Goal: Task Accomplishment & Management: Manage account settings

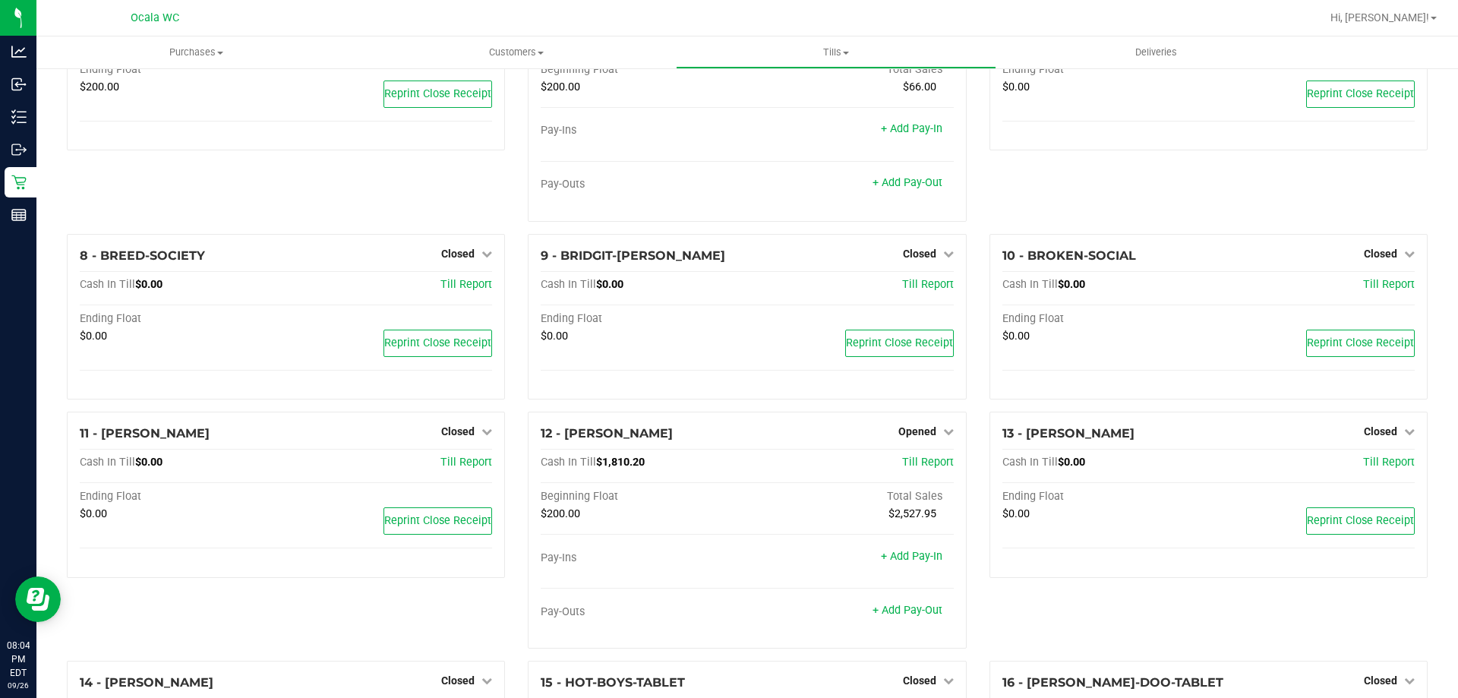
scroll to position [532, 0]
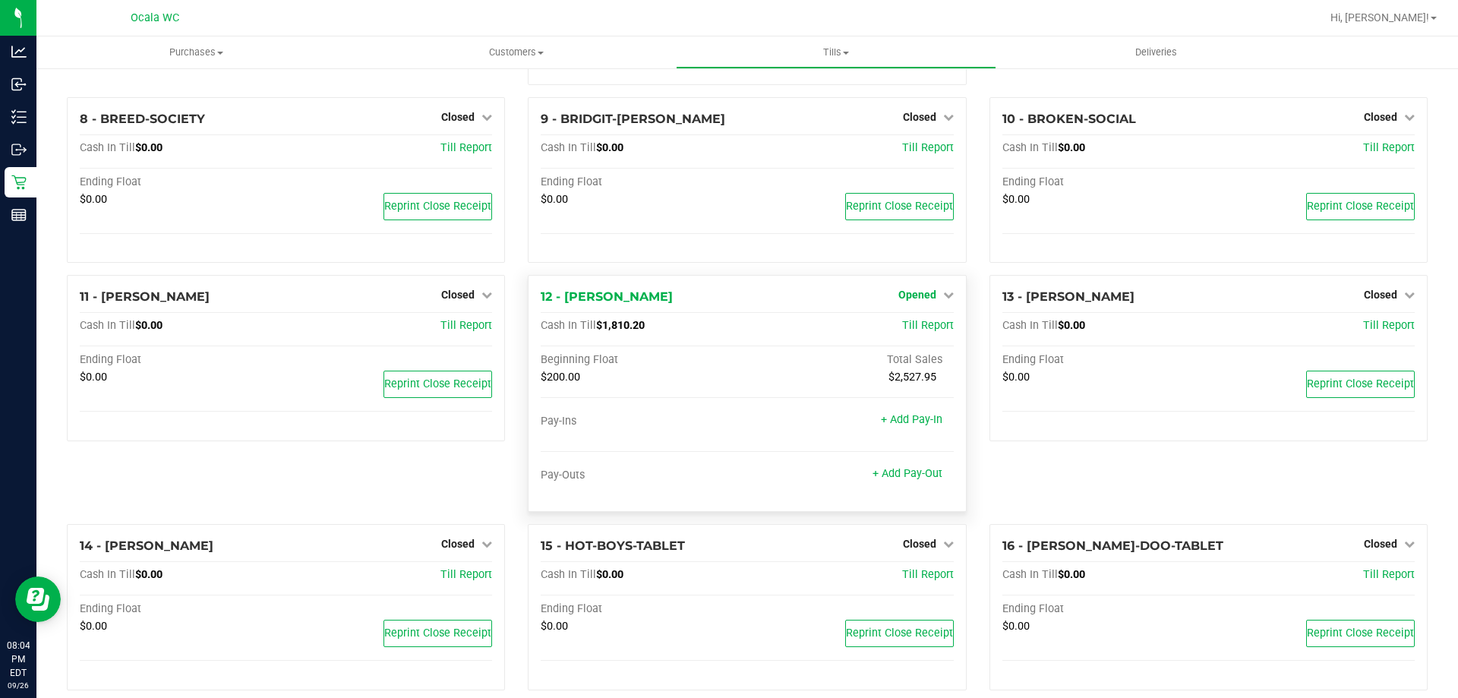
click at [926, 299] on span "Opened" at bounding box center [917, 295] width 38 height 12
click at [916, 333] on link "Close Till" at bounding box center [918, 326] width 41 height 12
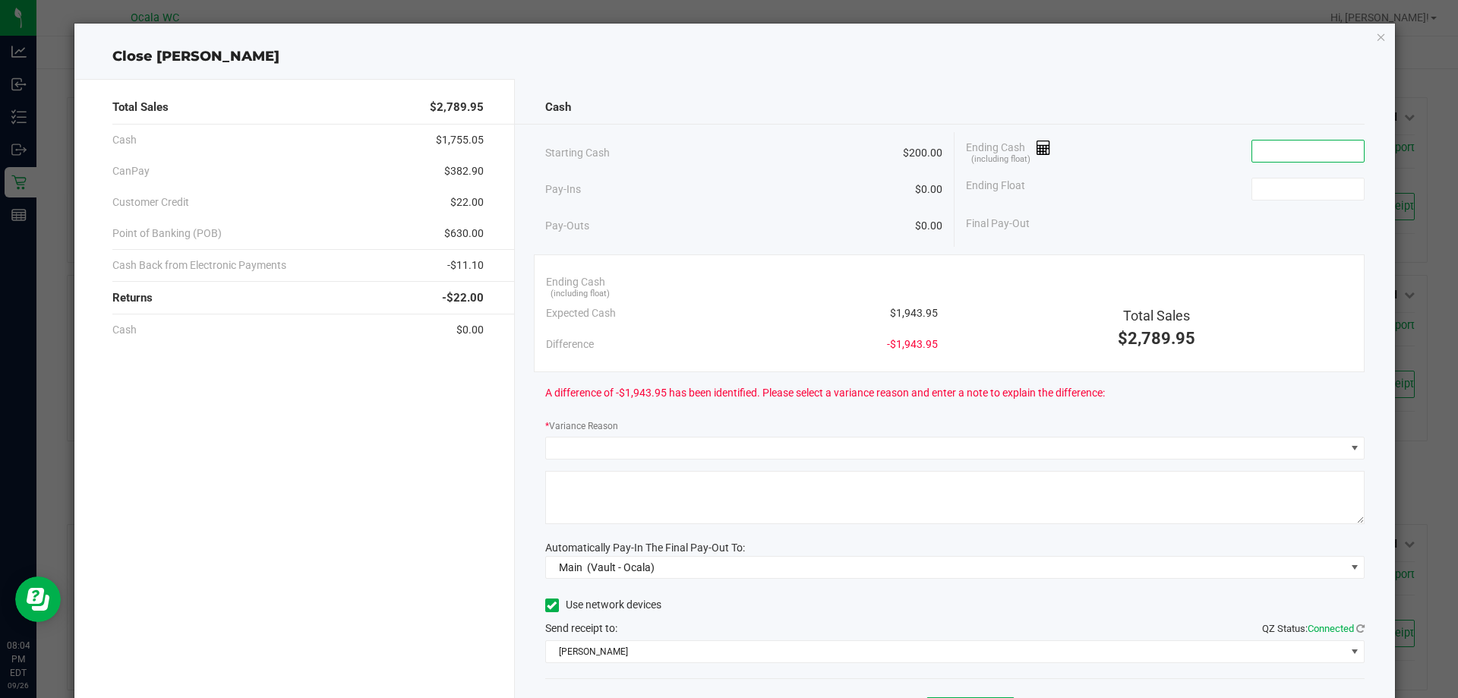
click at [1263, 153] on input at bounding box center [1308, 150] width 112 height 21
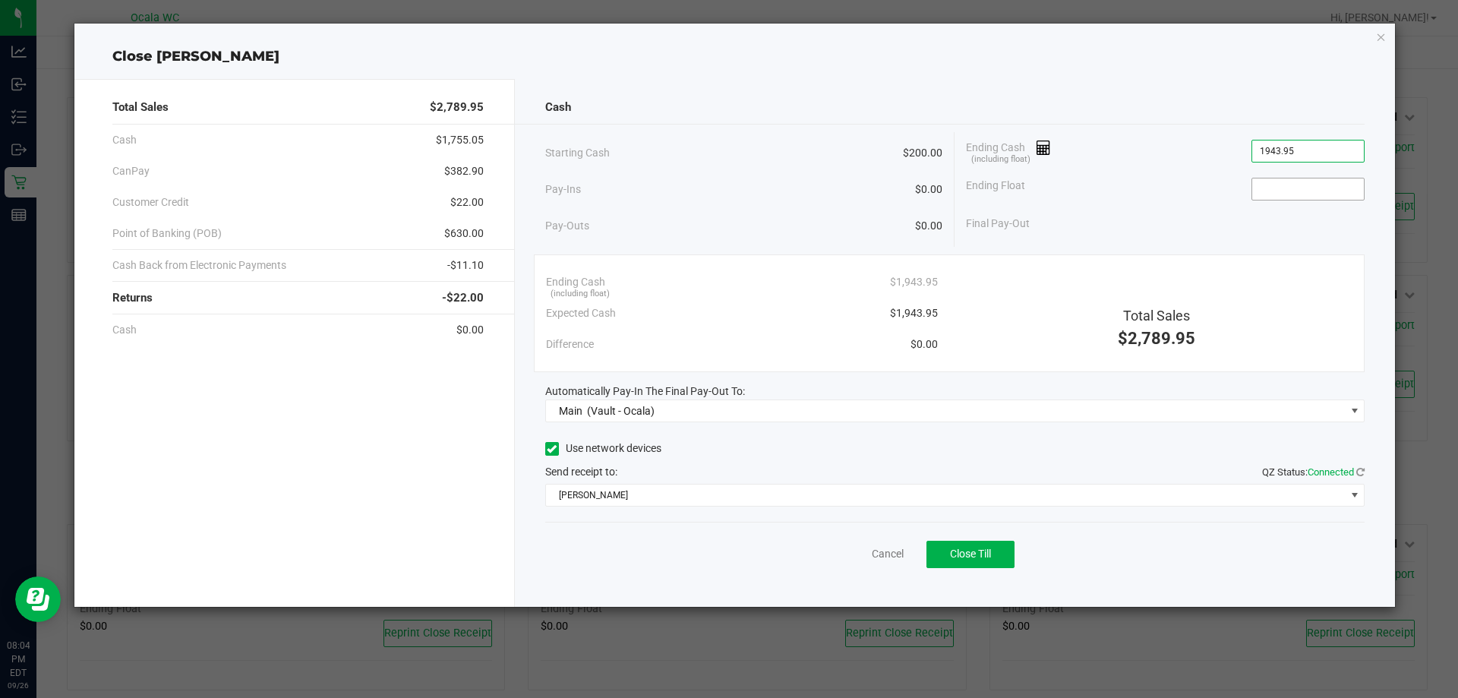
type input "$1,943.95"
click at [1300, 191] on input at bounding box center [1308, 188] width 112 height 21
type input "$200.00"
click at [1144, 242] on div "Starting Cash $200.00 Pay-Ins $0.00 Pay-Outs $0.00 Ending Cash (including float…" at bounding box center [955, 189] width 820 height 115
click at [980, 551] on span "Close Till" at bounding box center [970, 554] width 41 height 12
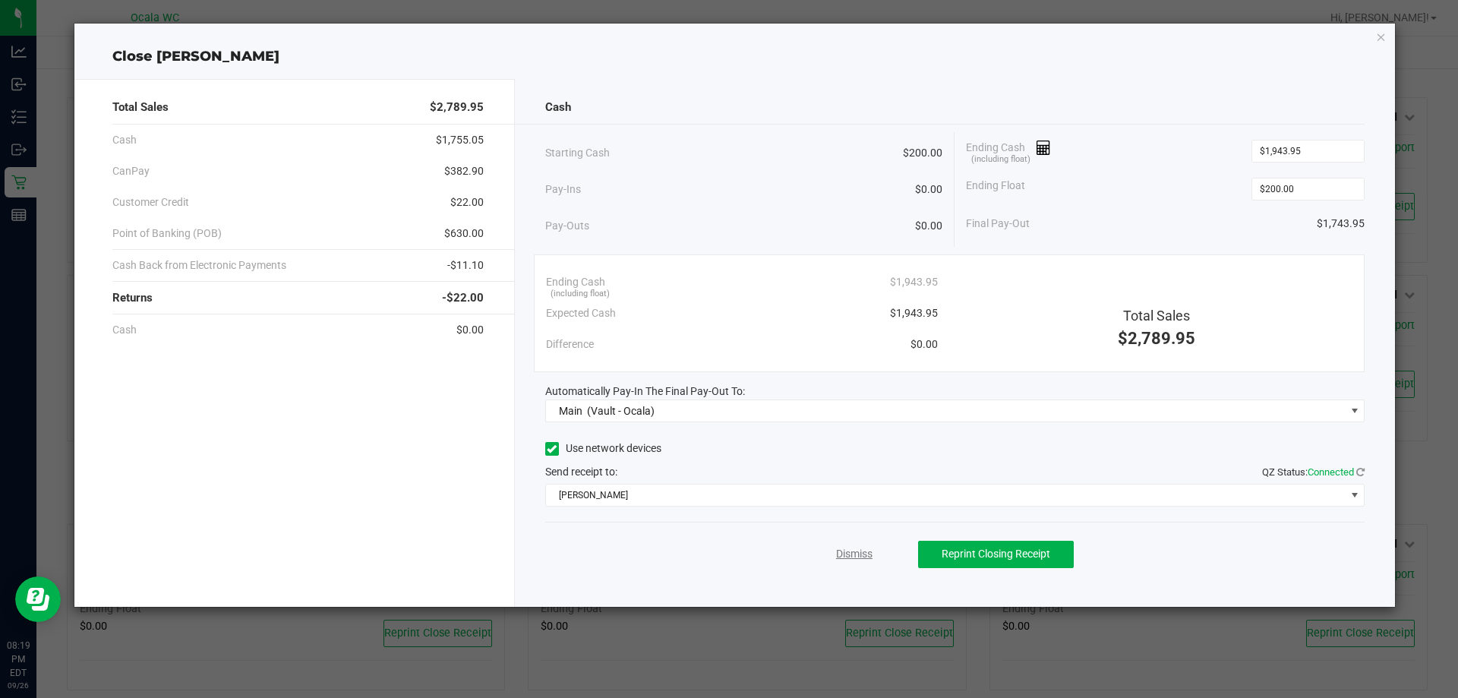
click at [860, 558] on link "Dismiss" at bounding box center [854, 554] width 36 height 16
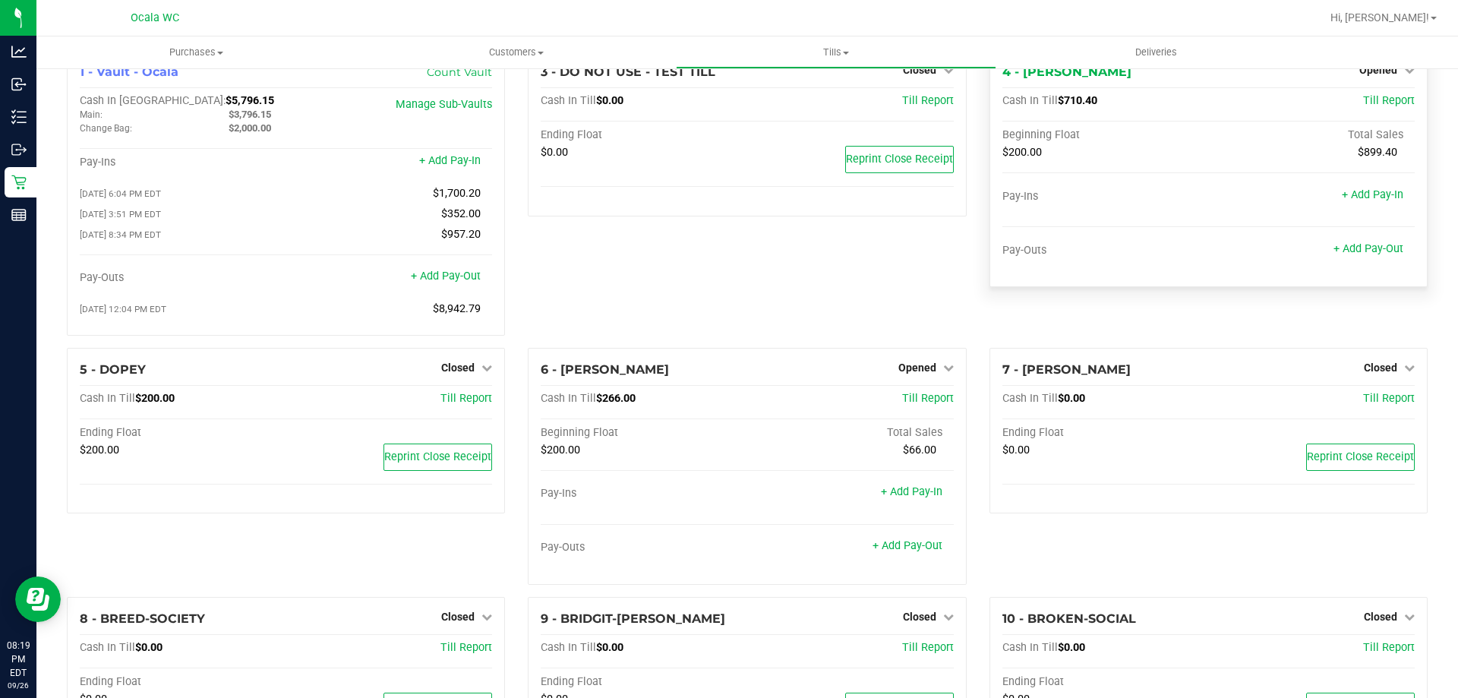
scroll to position [0, 0]
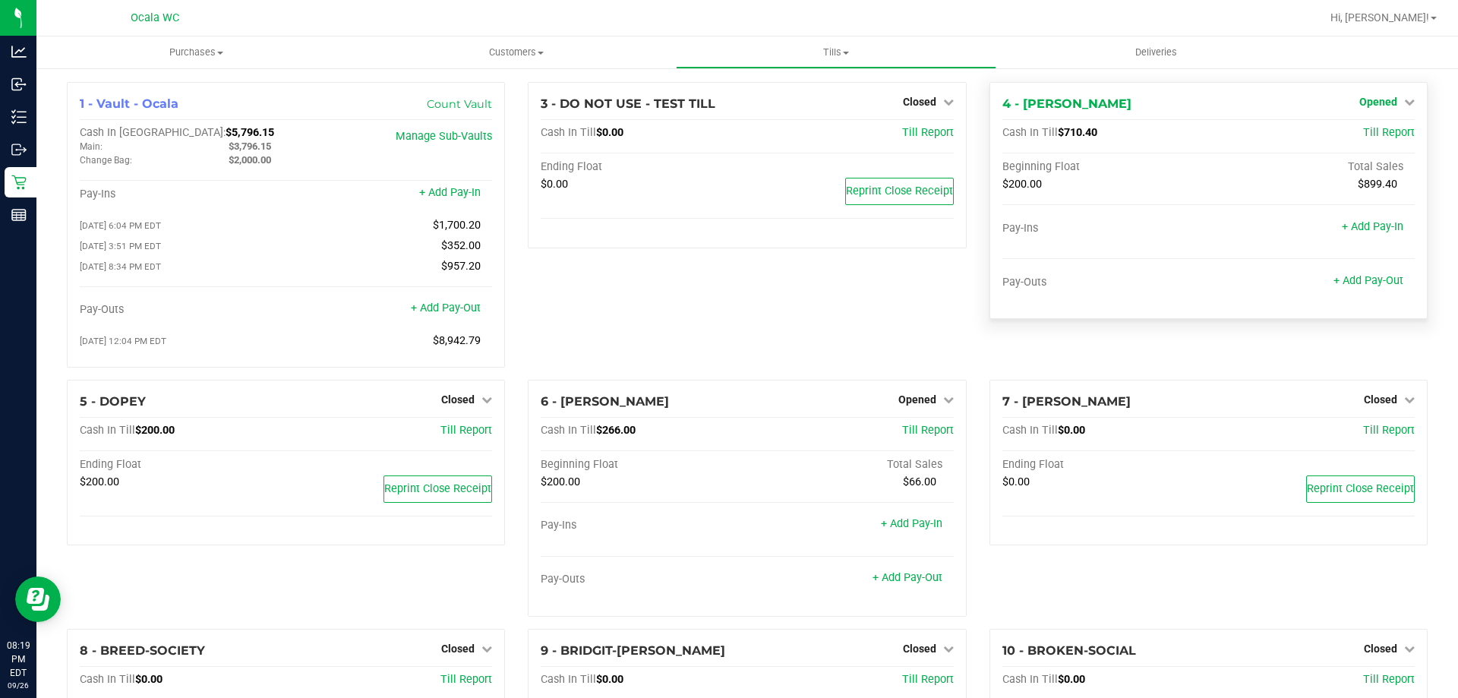
click at [1378, 98] on span "Opened" at bounding box center [1378, 102] width 38 height 12
click at [1372, 133] on link "Close Till" at bounding box center [1379, 134] width 41 height 12
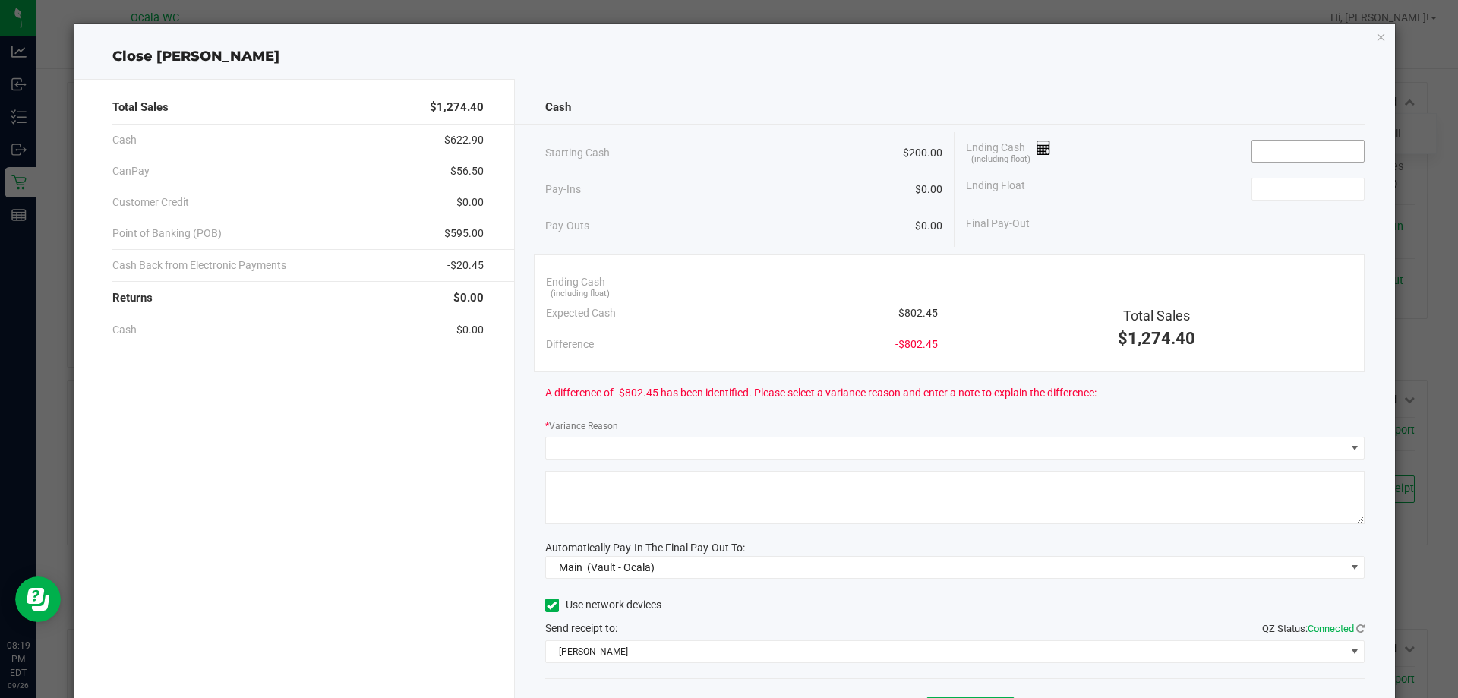
click at [1261, 147] on input at bounding box center [1308, 150] width 112 height 21
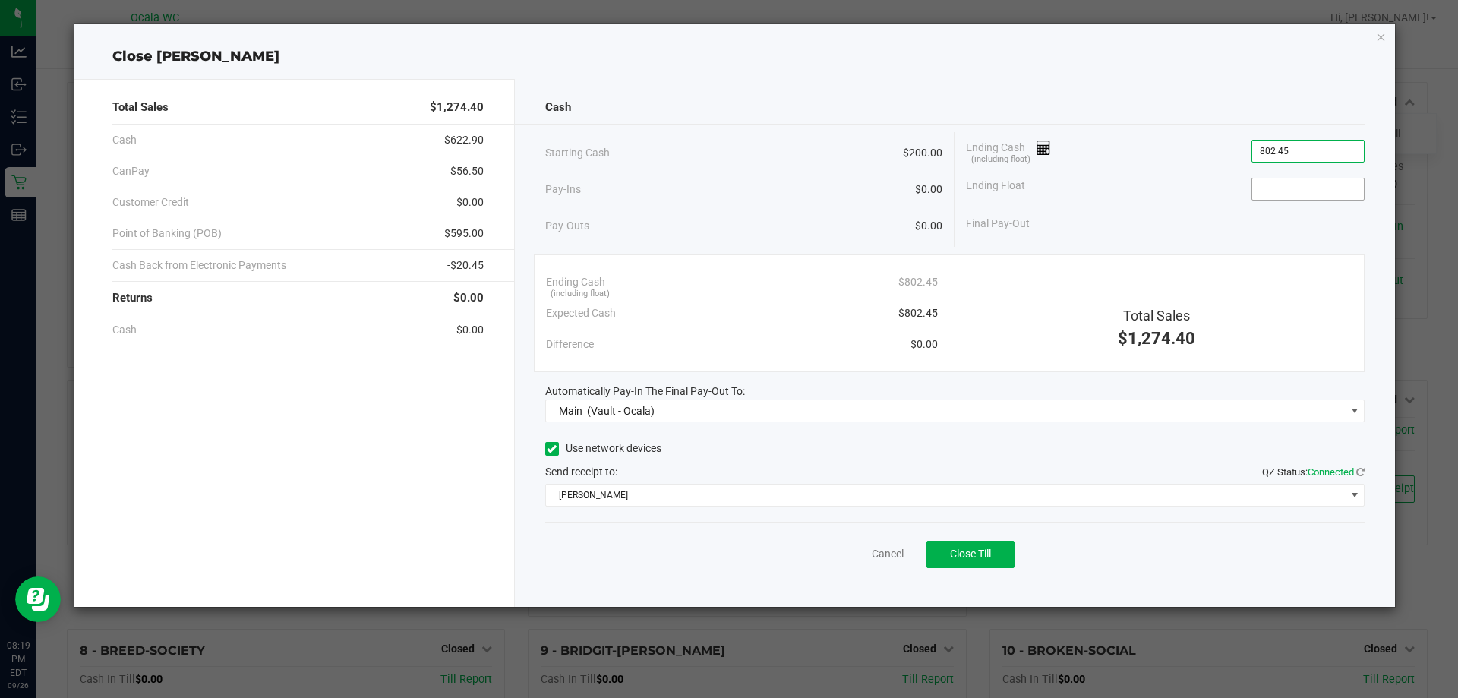
type input "$802.45"
click at [1326, 189] on input at bounding box center [1308, 188] width 112 height 21
type input "$200.00"
click at [1168, 208] on div "Final Pay-Out $602.45" at bounding box center [1165, 223] width 399 height 31
click at [974, 551] on span "Close Till" at bounding box center [970, 554] width 41 height 12
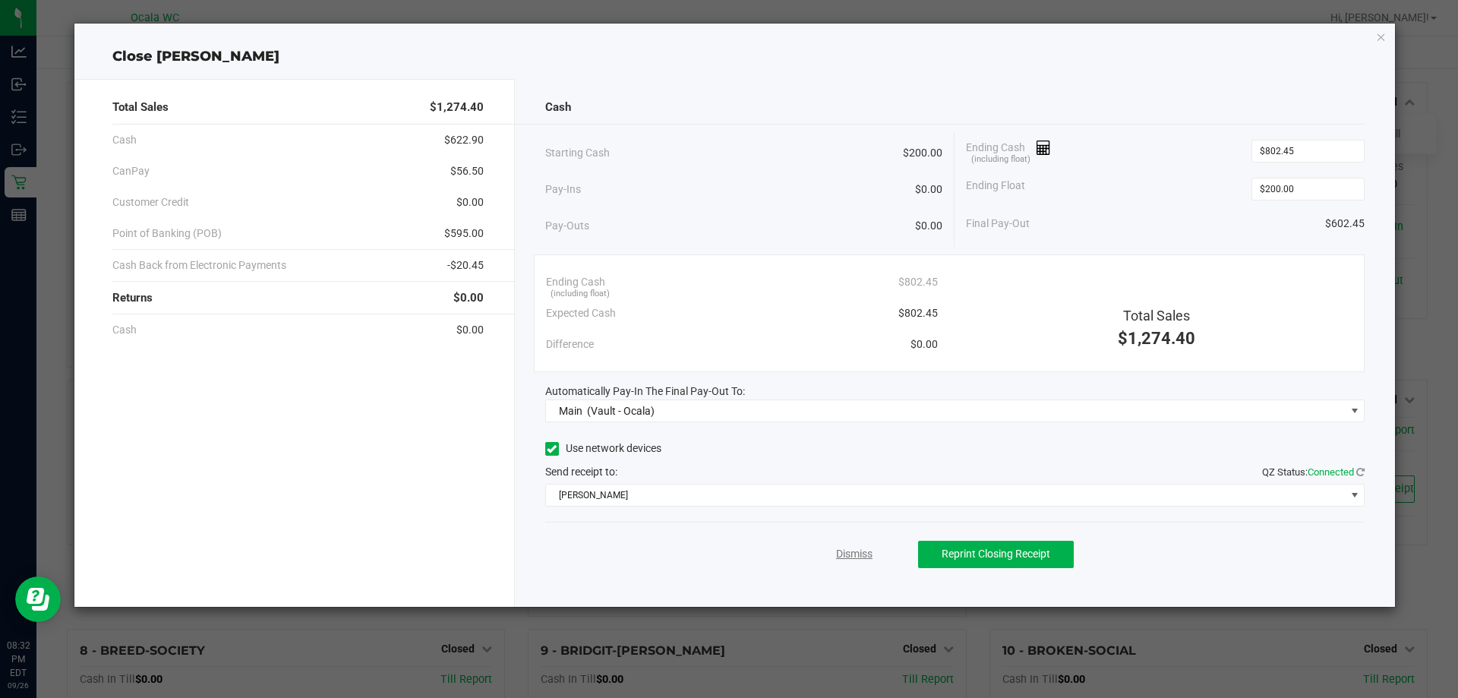
click at [848, 551] on link "Dismiss" at bounding box center [854, 554] width 36 height 16
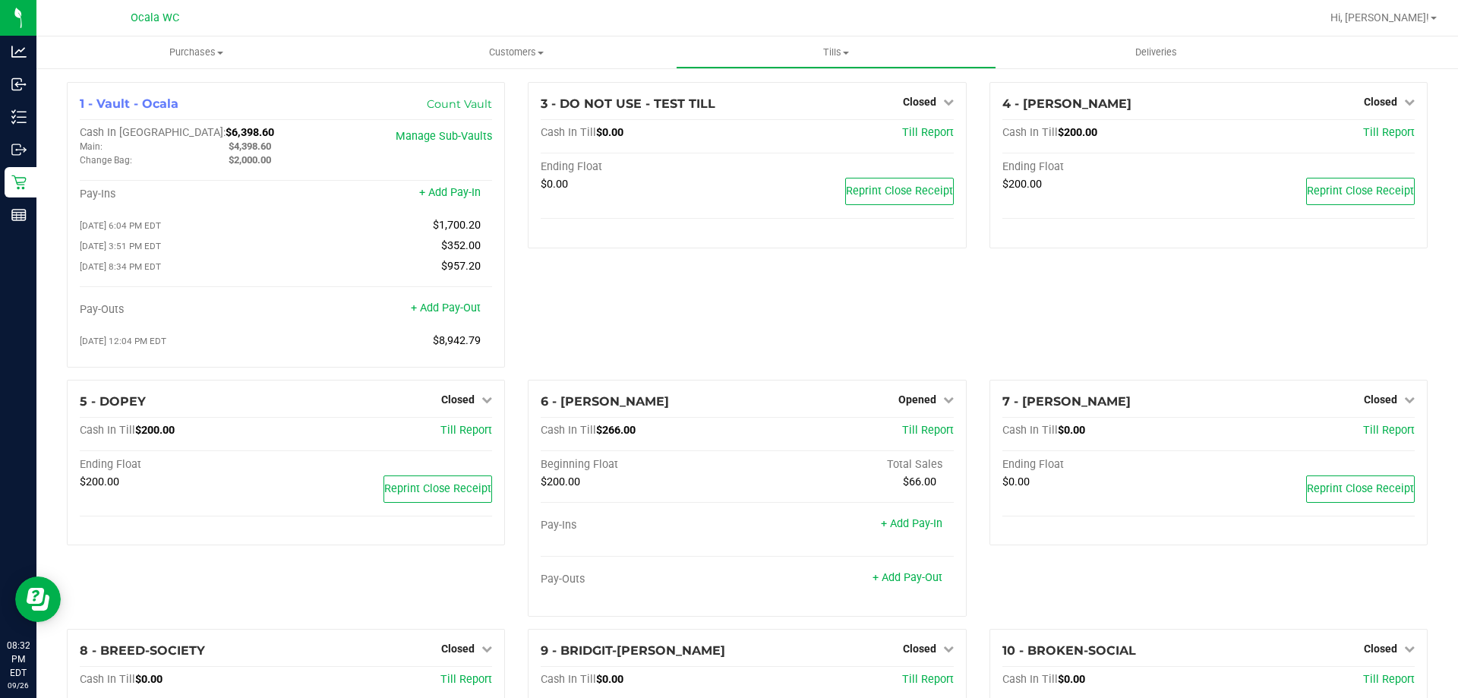
scroll to position [304, 0]
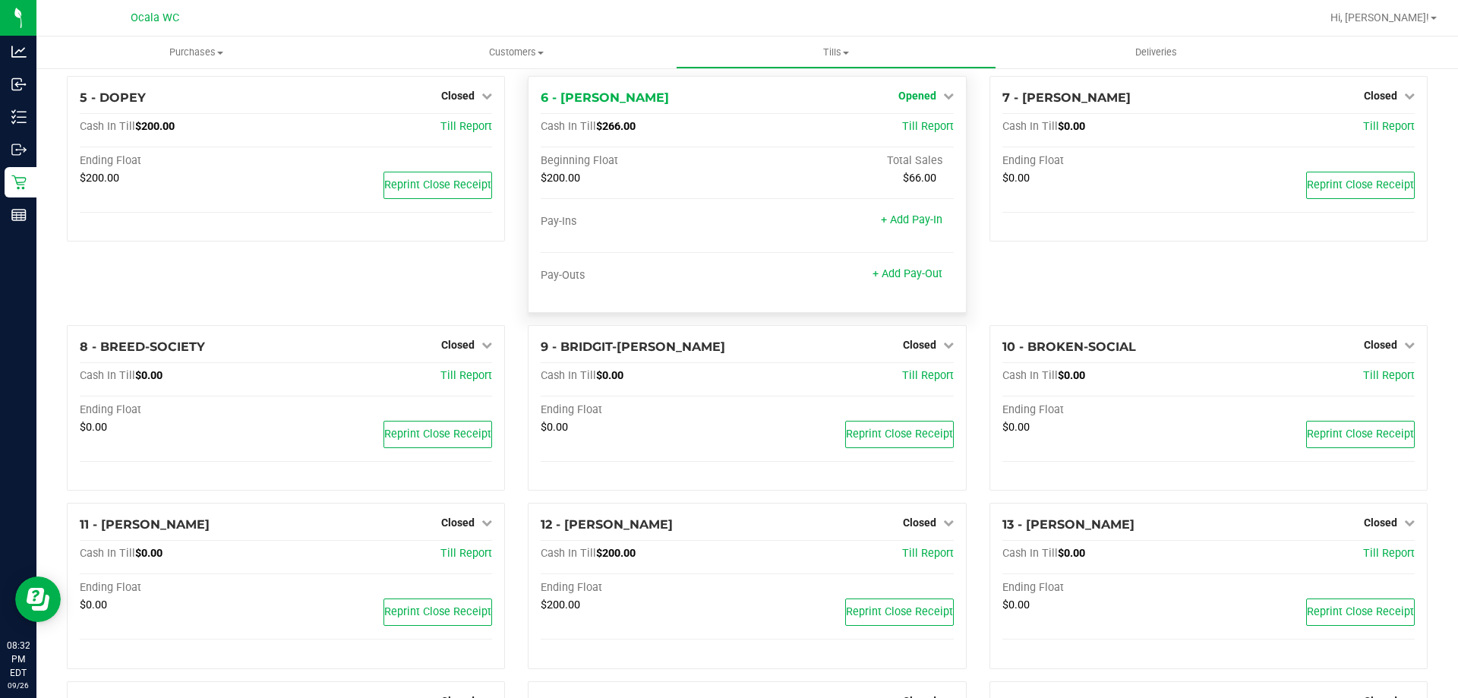
click at [930, 99] on link "Opened" at bounding box center [925, 96] width 55 height 12
click at [900, 127] on link "Close Till" at bounding box center [918, 127] width 41 height 12
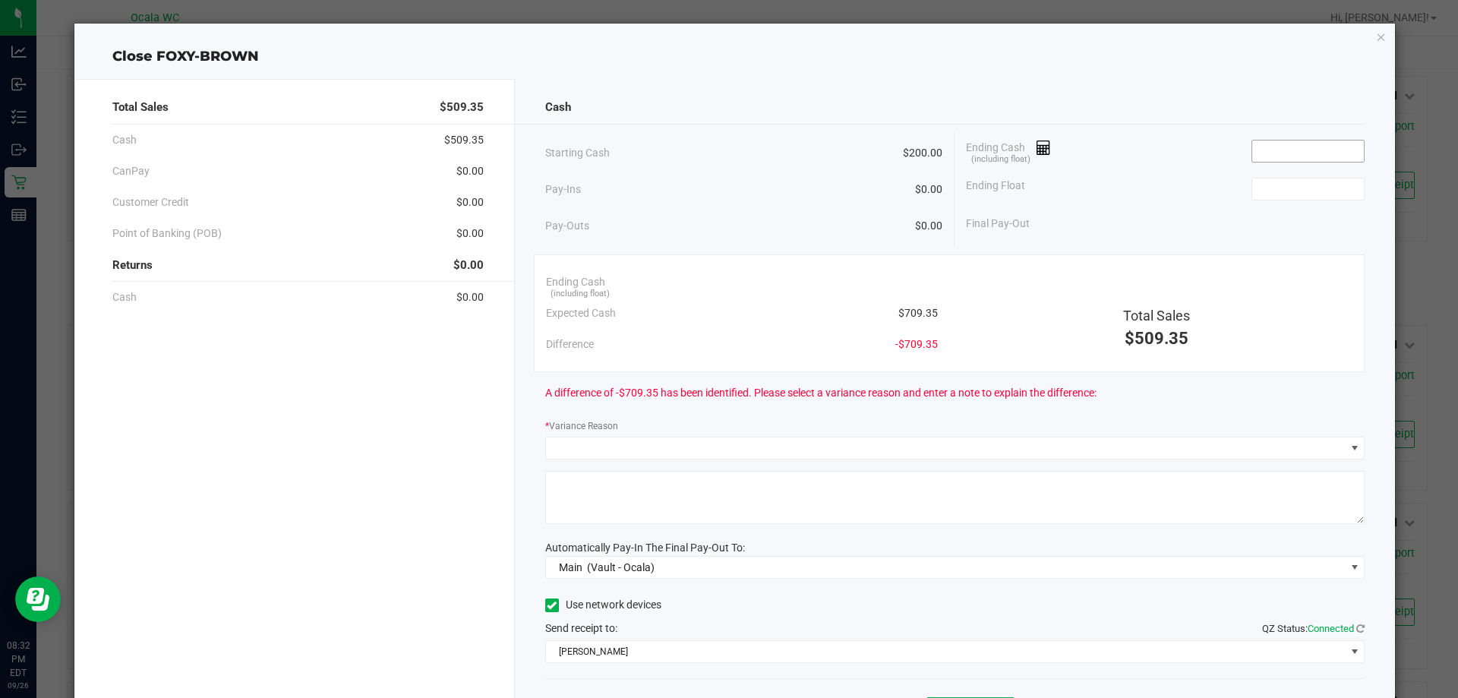
click at [1282, 145] on input at bounding box center [1308, 150] width 112 height 21
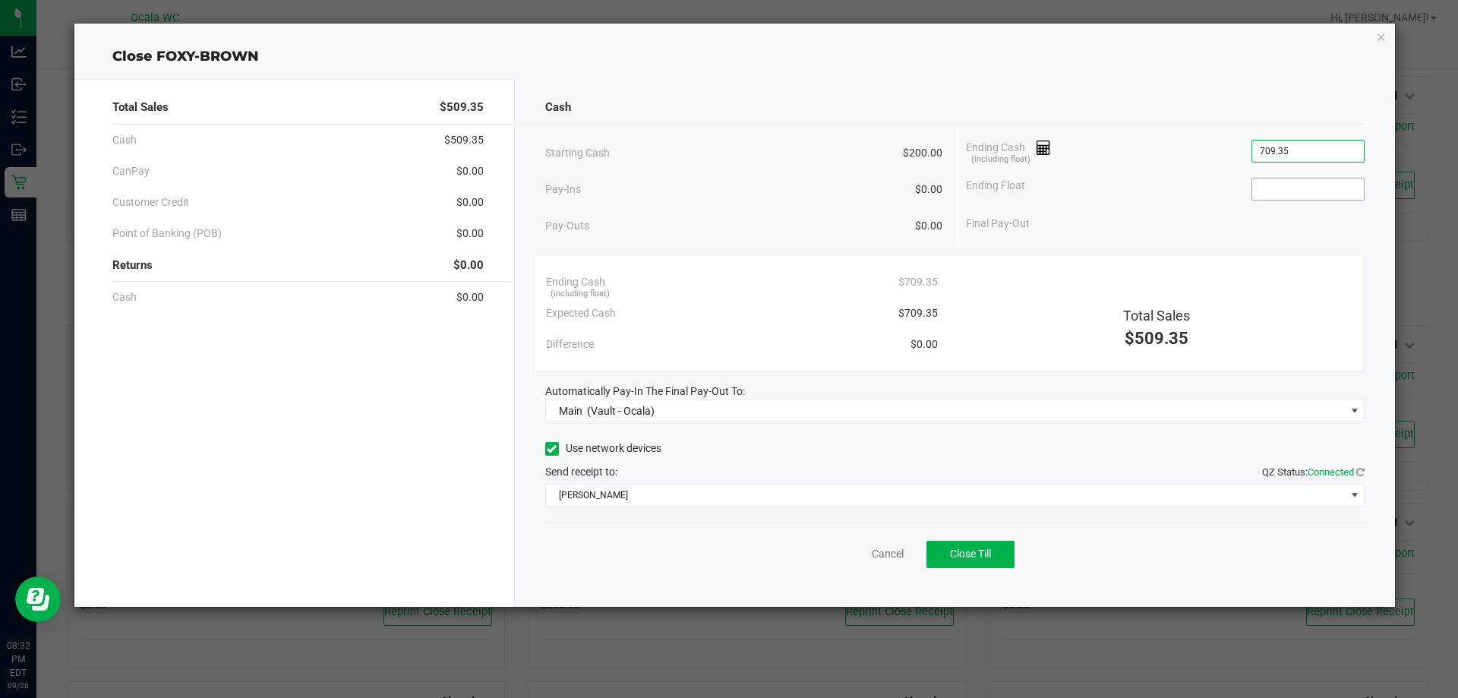
type input "$709.35"
click at [1315, 188] on input at bounding box center [1308, 188] width 112 height 21
type input "$200.00"
click at [1146, 212] on div "Final Pay-Out $509.35" at bounding box center [1165, 223] width 399 height 31
click at [982, 560] on span "Close Till" at bounding box center [970, 554] width 41 height 12
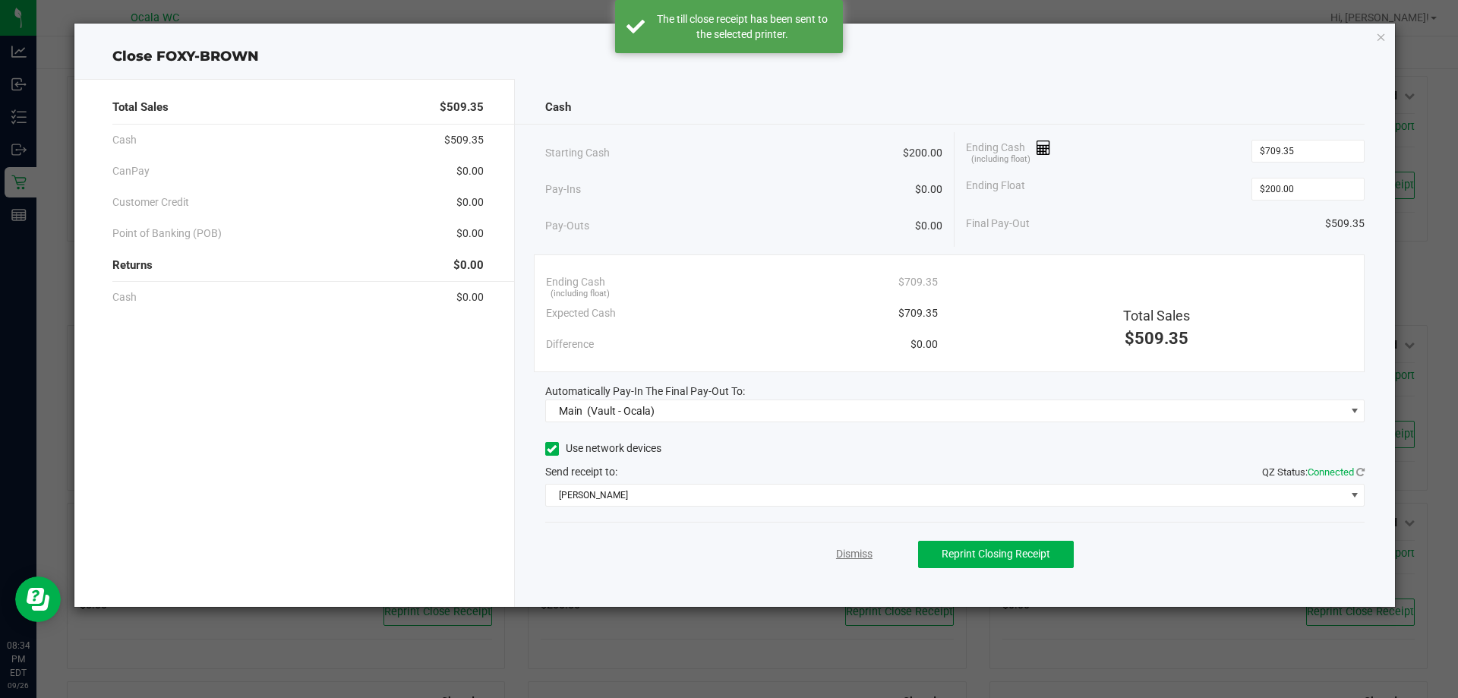
click at [851, 554] on link "Dismiss" at bounding box center [854, 554] width 36 height 16
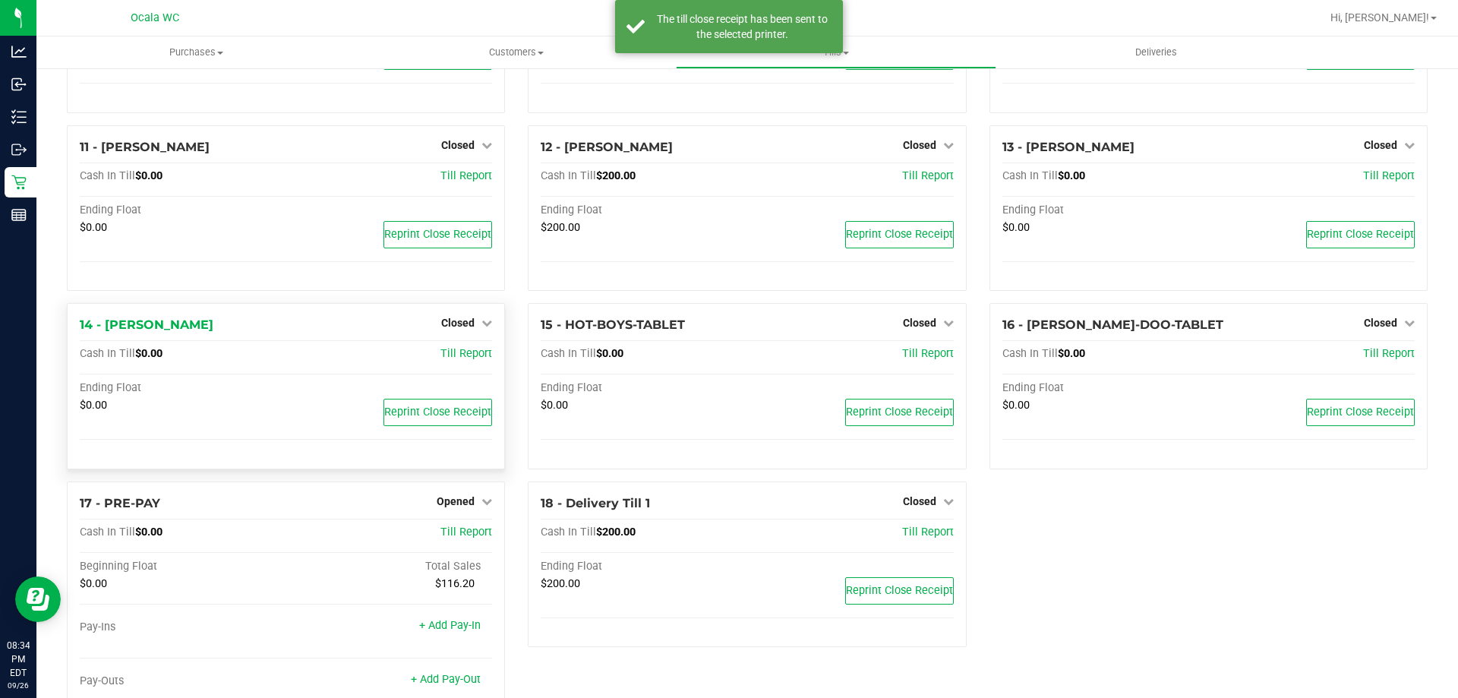
scroll to position [663, 0]
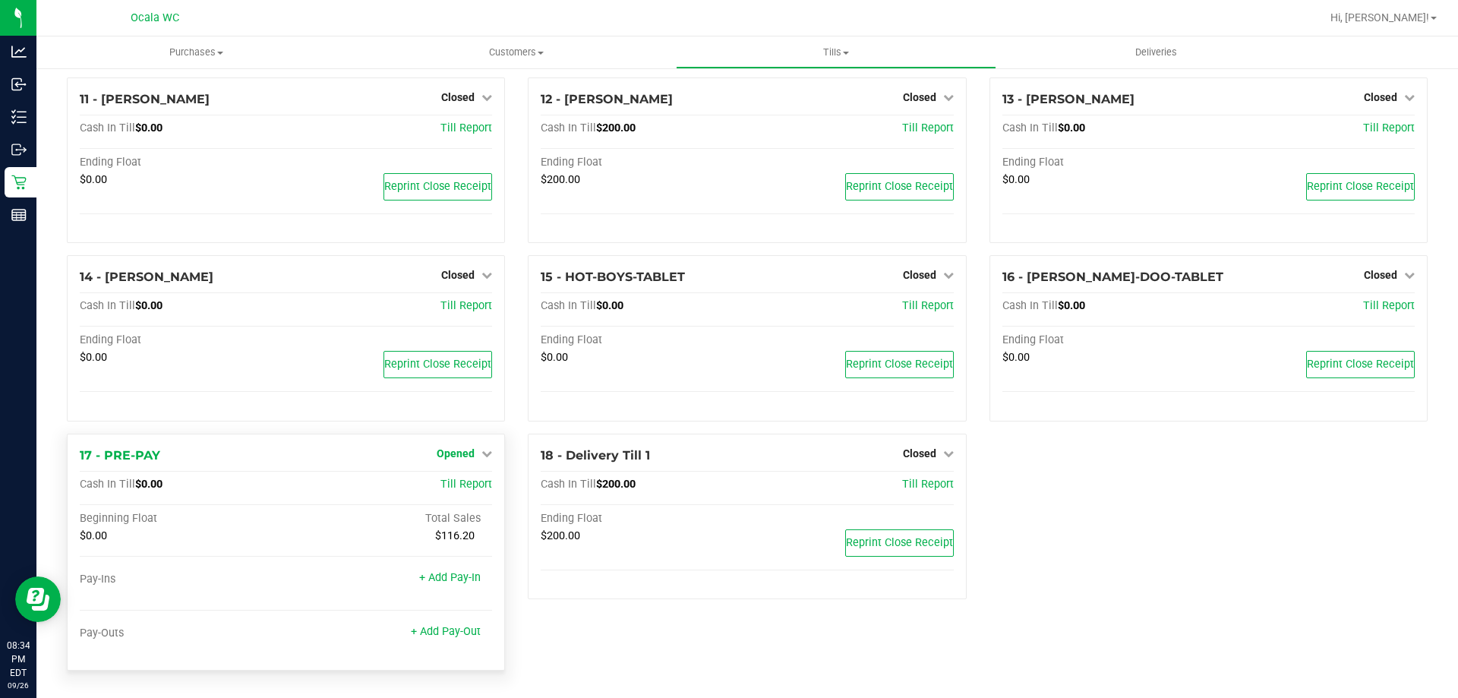
click at [455, 454] on span "Opened" at bounding box center [456, 453] width 38 height 12
click at [447, 482] on link "Close Till" at bounding box center [457, 484] width 41 height 12
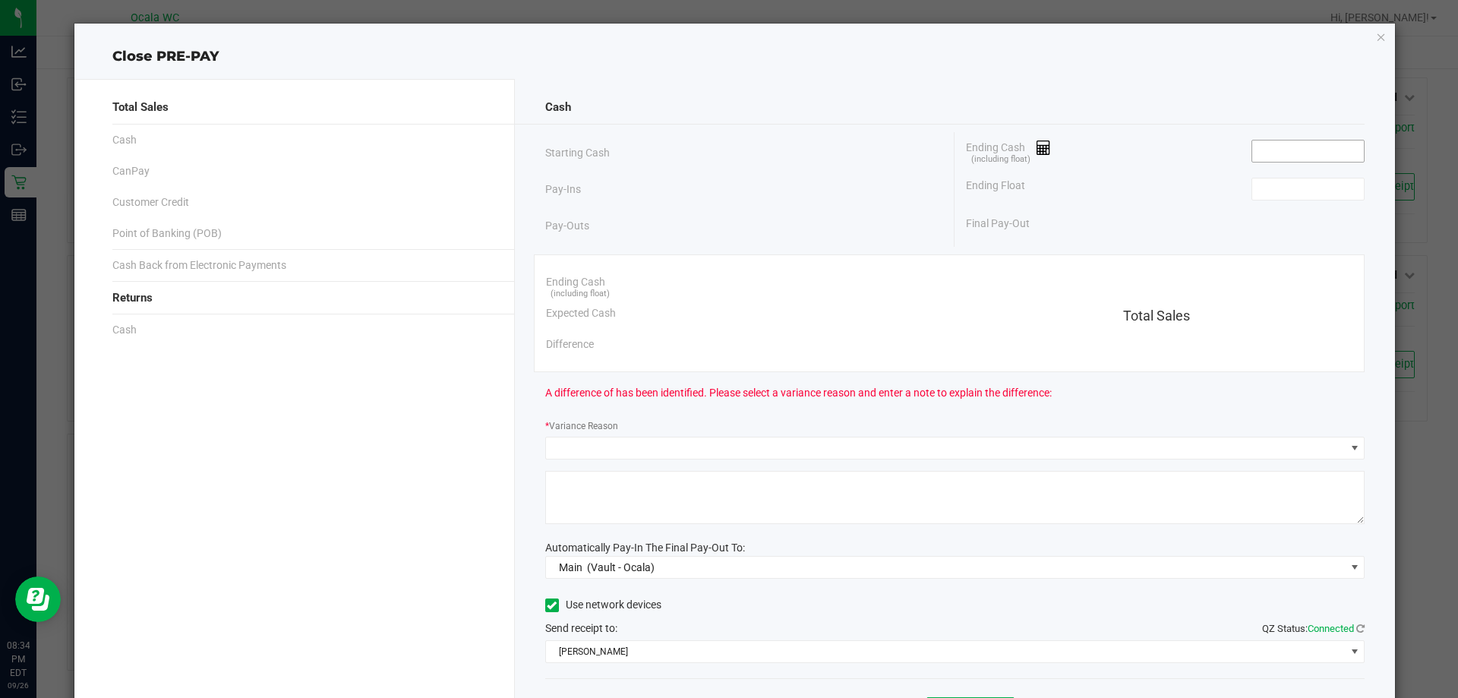
click at [1304, 151] on input at bounding box center [1308, 150] width 112 height 21
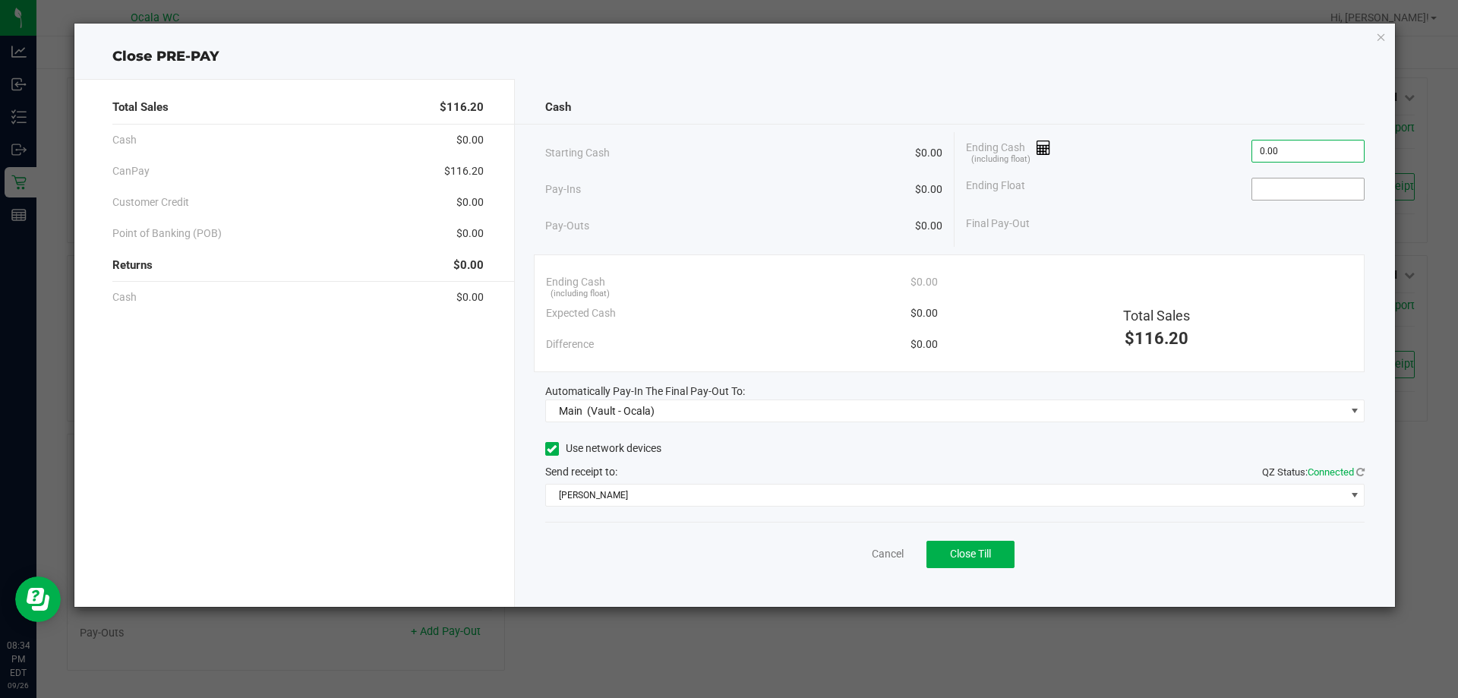
type input "$0.00"
click at [1293, 193] on input at bounding box center [1308, 188] width 112 height 21
type input "$0.00"
click at [950, 556] on span "Close Till" at bounding box center [970, 554] width 41 height 12
click at [848, 554] on link "Dismiss" at bounding box center [854, 554] width 36 height 16
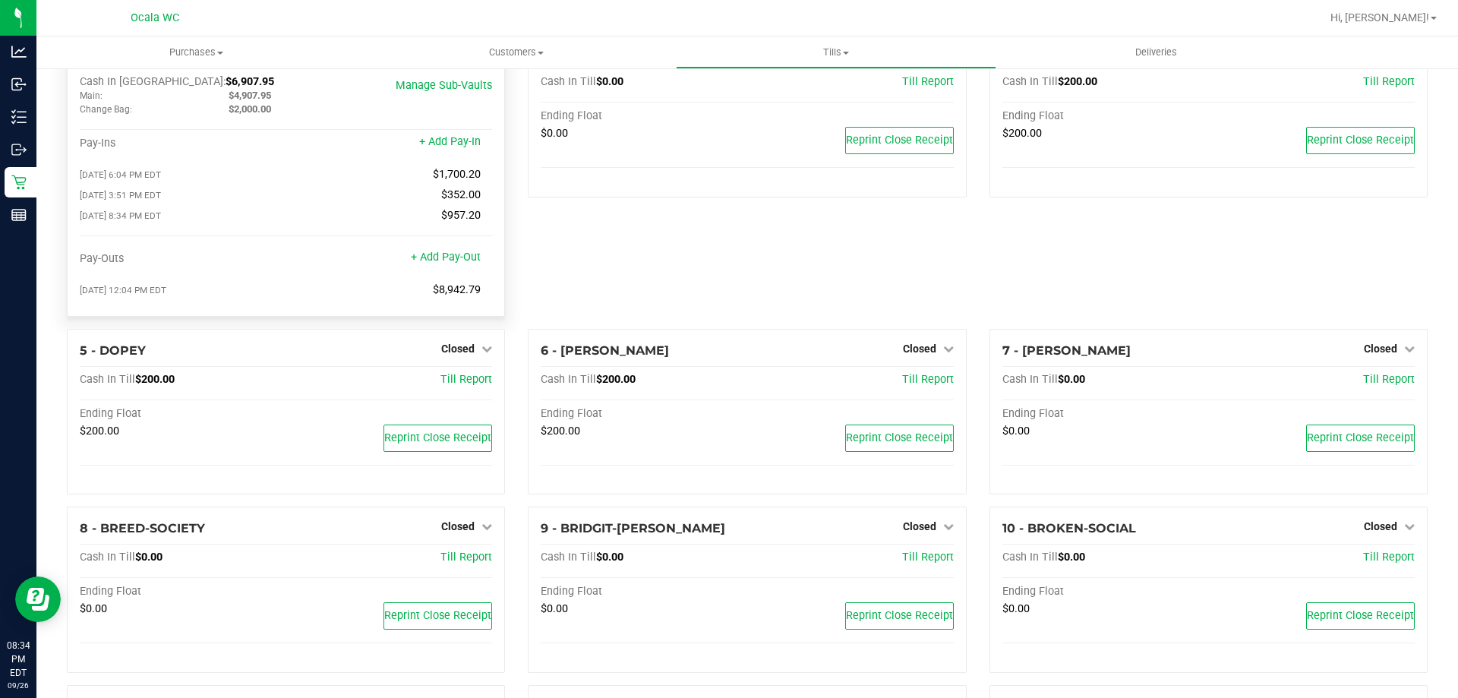
scroll to position [0, 0]
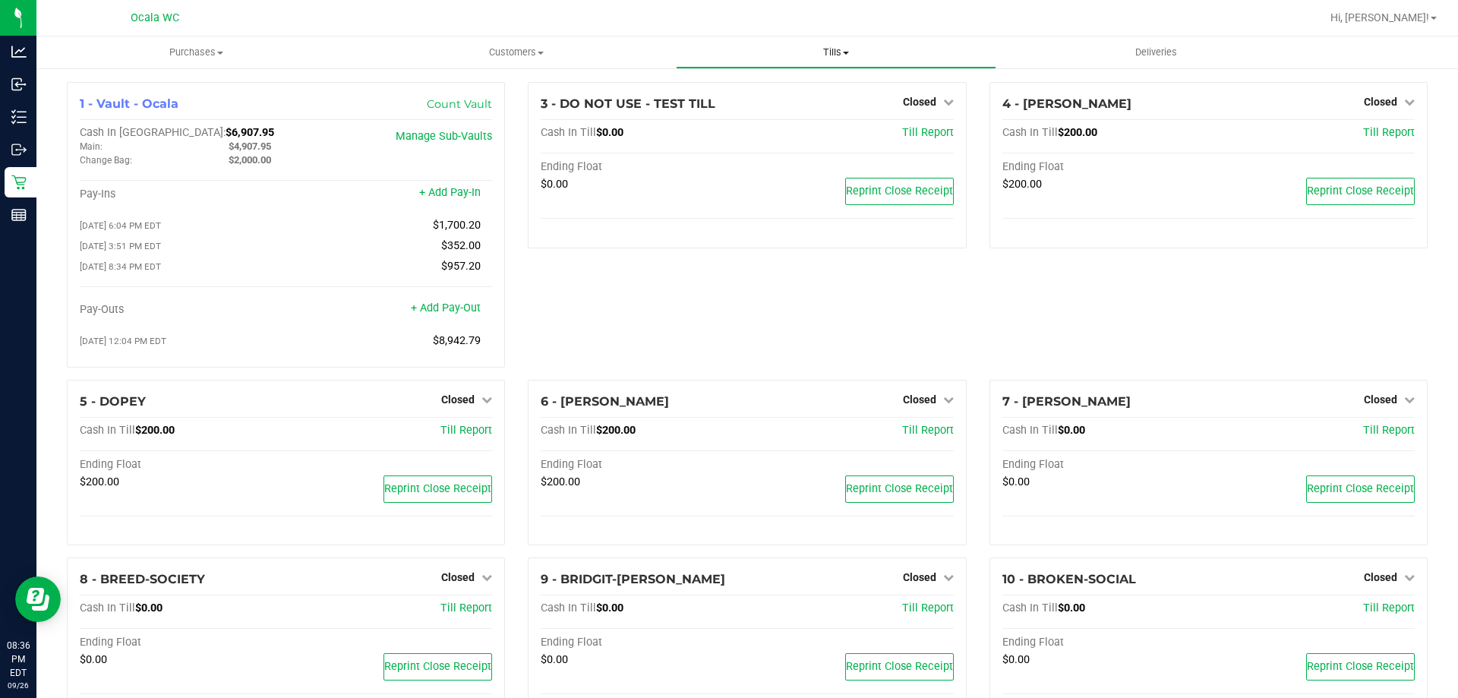
click at [829, 51] on span "Tills" at bounding box center [836, 53] width 318 height 14
click at [769, 109] on span "Reconcile e-payments" at bounding box center [751, 109] width 151 height 13
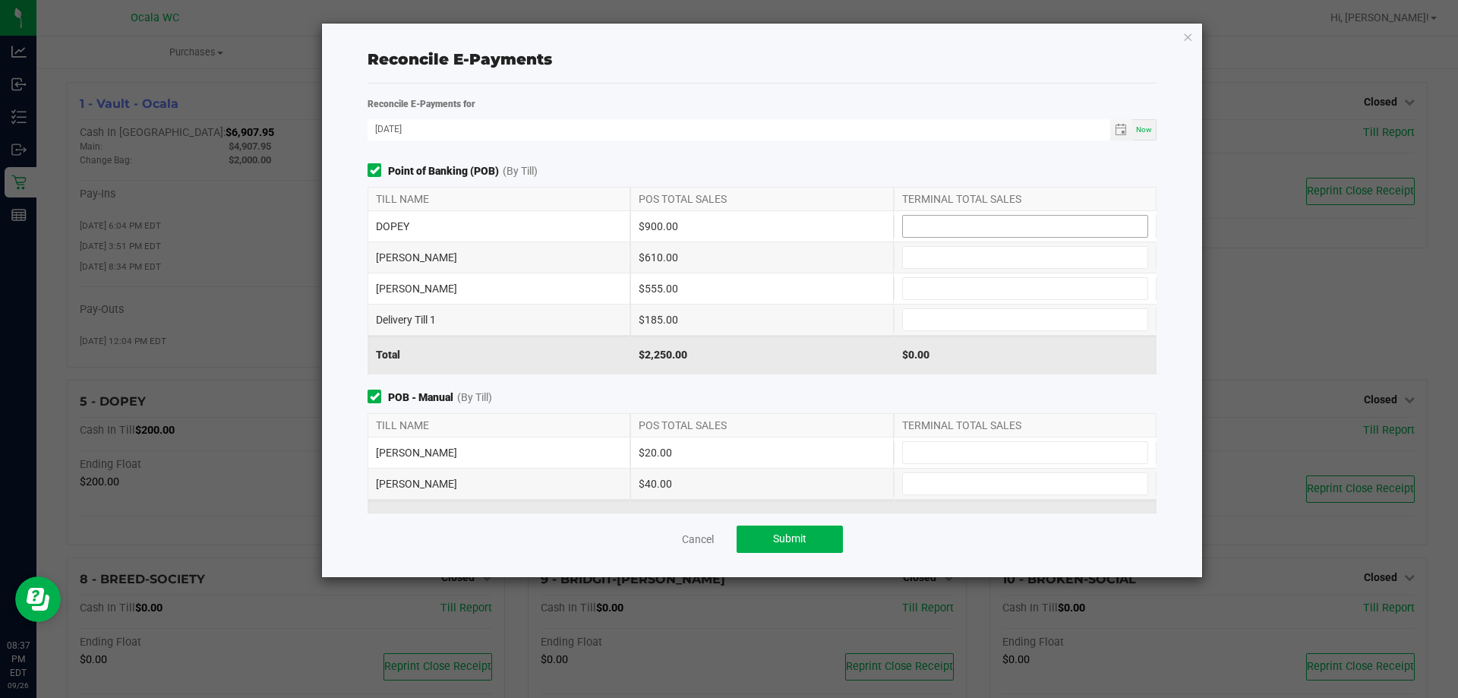
click at [919, 226] on input at bounding box center [1025, 226] width 245 height 21
type input "$900.00"
click at [916, 259] on input at bounding box center [1025, 257] width 245 height 21
type input "$610.00"
click at [928, 446] on input at bounding box center [1025, 452] width 245 height 21
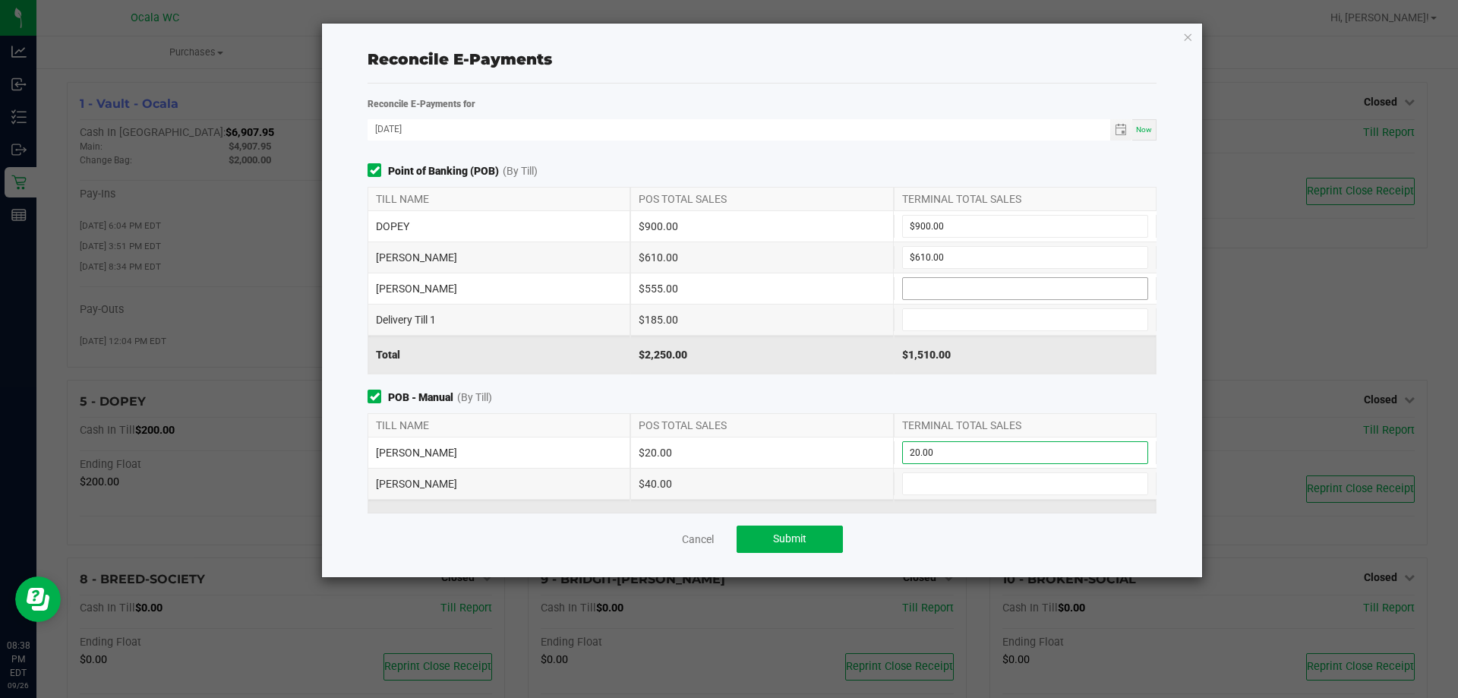
type input "$20.00"
click at [911, 284] on input at bounding box center [1025, 288] width 245 height 21
click at [937, 285] on input at bounding box center [1025, 288] width 245 height 21
type input "$555.00"
click at [936, 324] on input at bounding box center [1025, 319] width 245 height 21
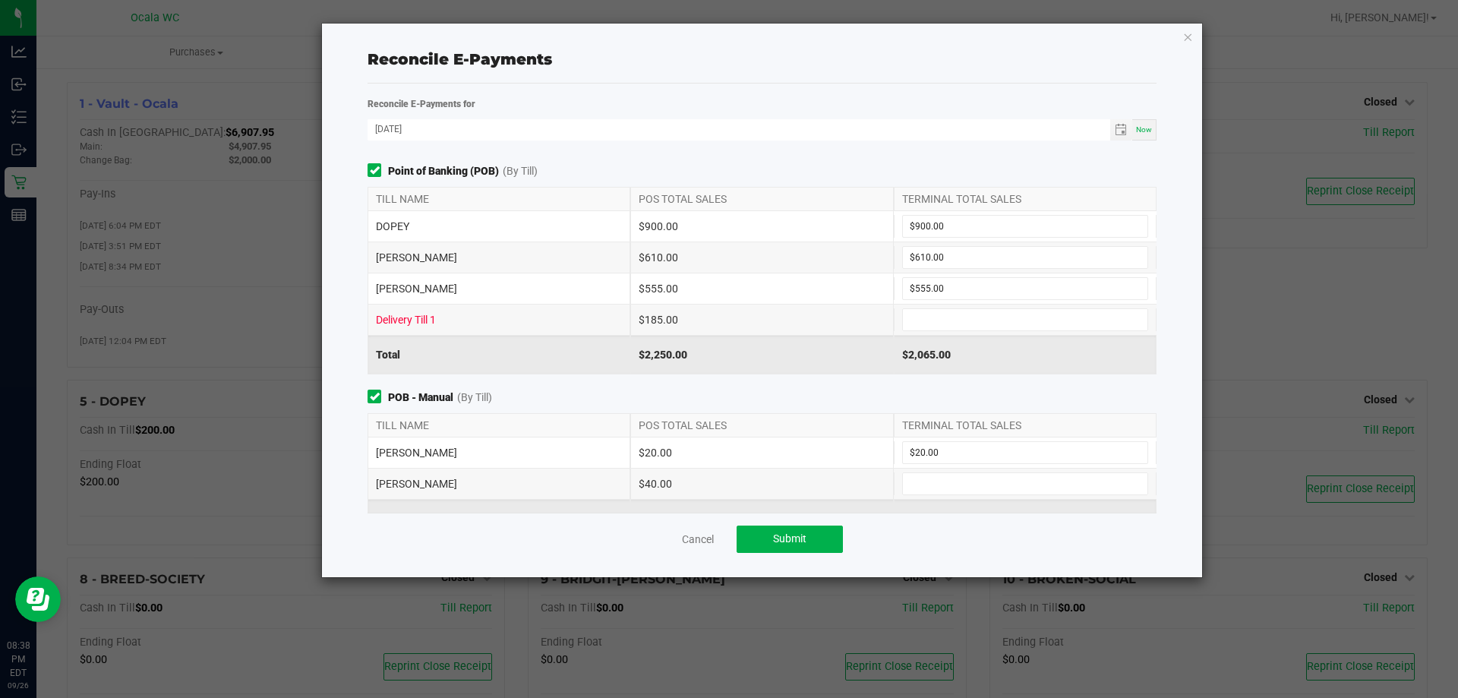
click at [941, 469] on div "GROVER $40.00" at bounding box center [762, 484] width 789 height 30
click at [933, 485] on input at bounding box center [1025, 483] width 245 height 21
type input "1"
type input "$40.00"
click at [981, 322] on input at bounding box center [1025, 319] width 245 height 21
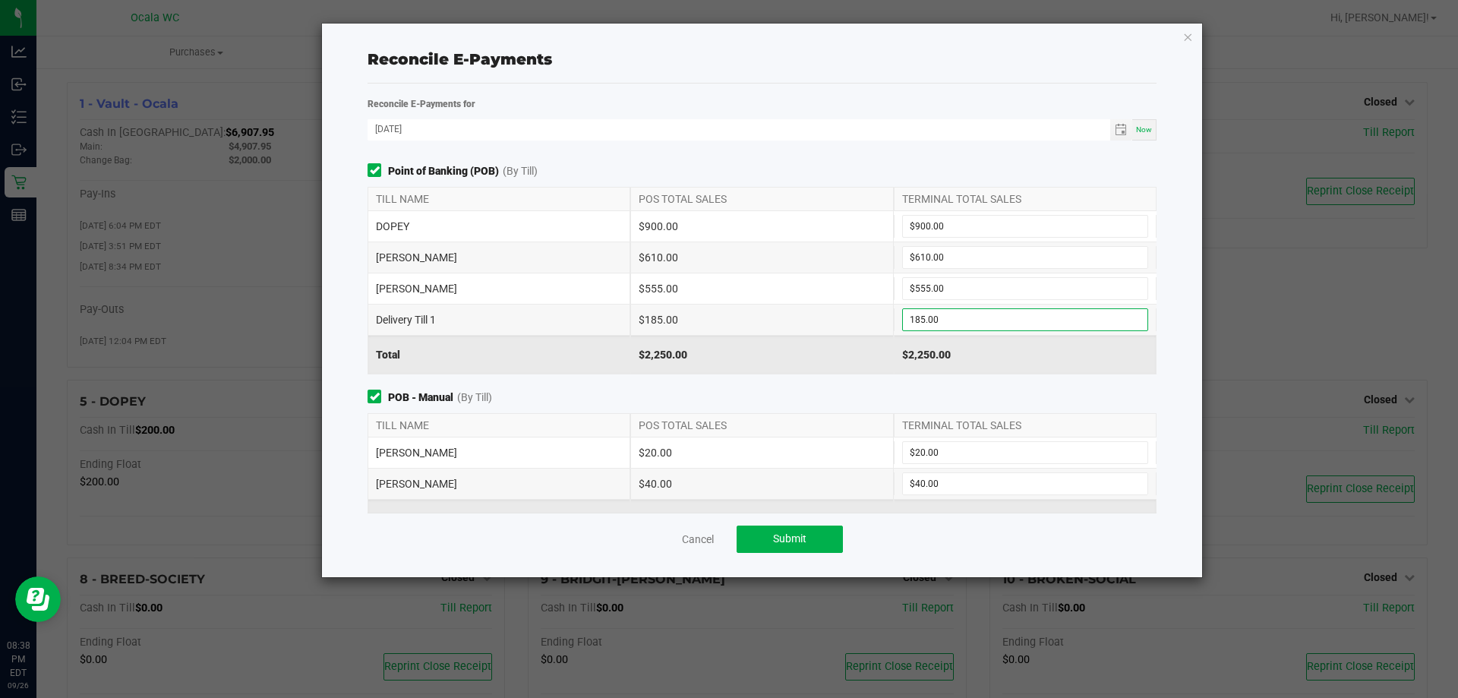
type input "$185.00"
click at [762, 394] on span "POB - Manual (By Till)" at bounding box center [762, 398] width 789 height 16
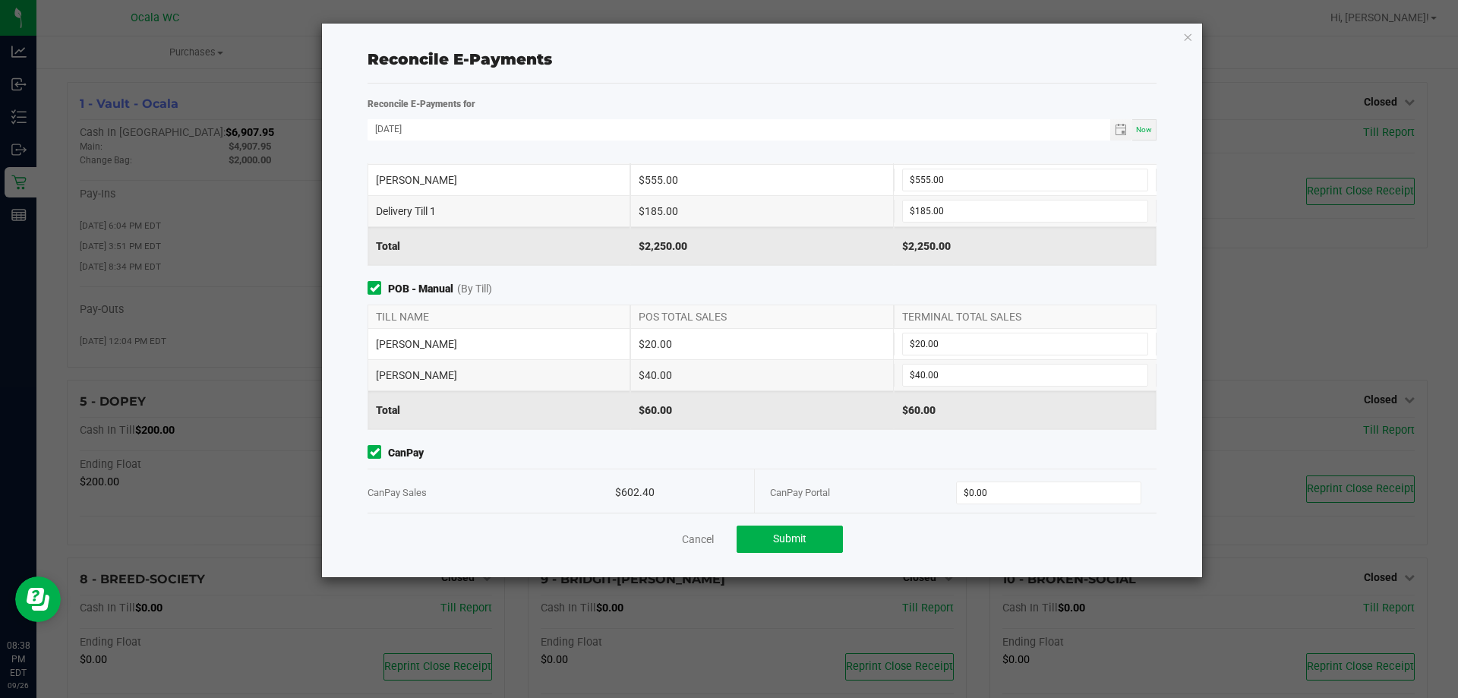
scroll to position [211, 0]
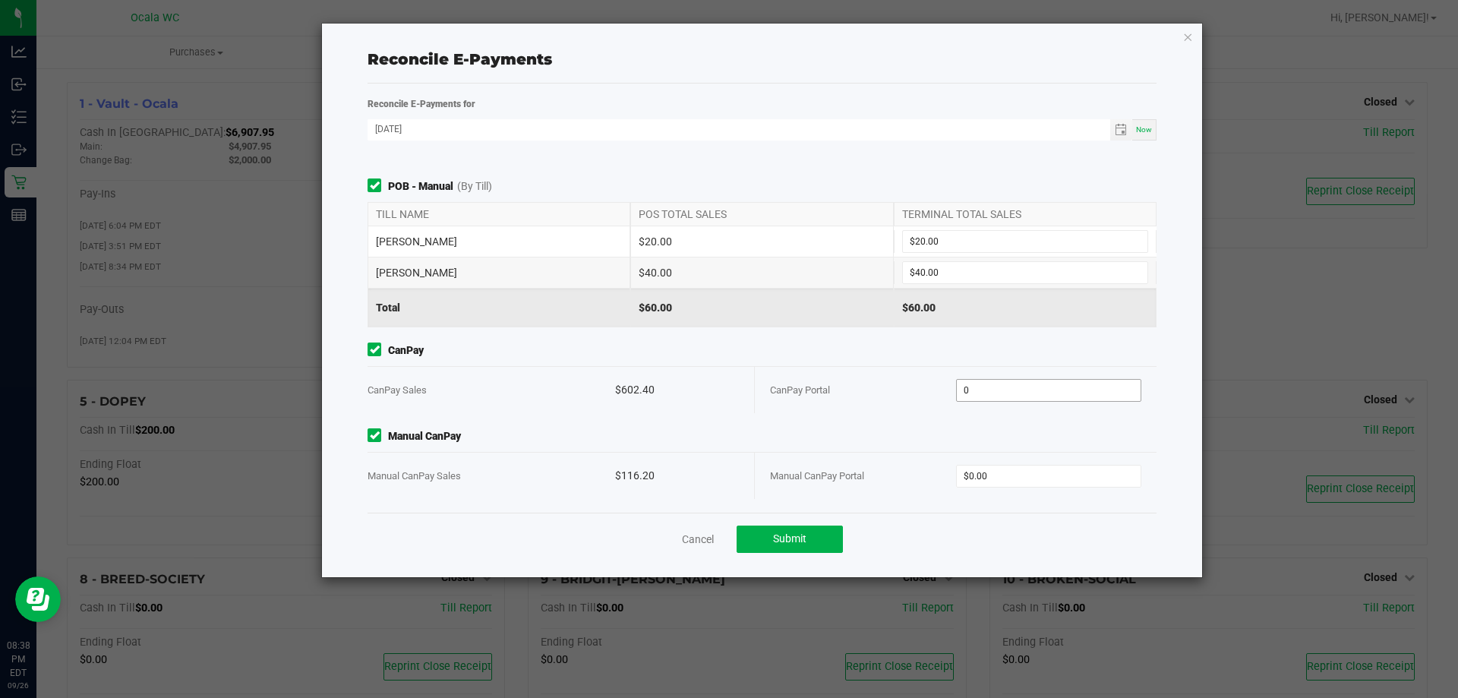
click at [987, 399] on input "0" at bounding box center [1049, 390] width 185 height 21
type input "$602.40"
click at [969, 472] on input "0" at bounding box center [1049, 476] width 185 height 21
type input "$116.20"
click at [818, 535] on button "Submit" at bounding box center [790, 539] width 106 height 27
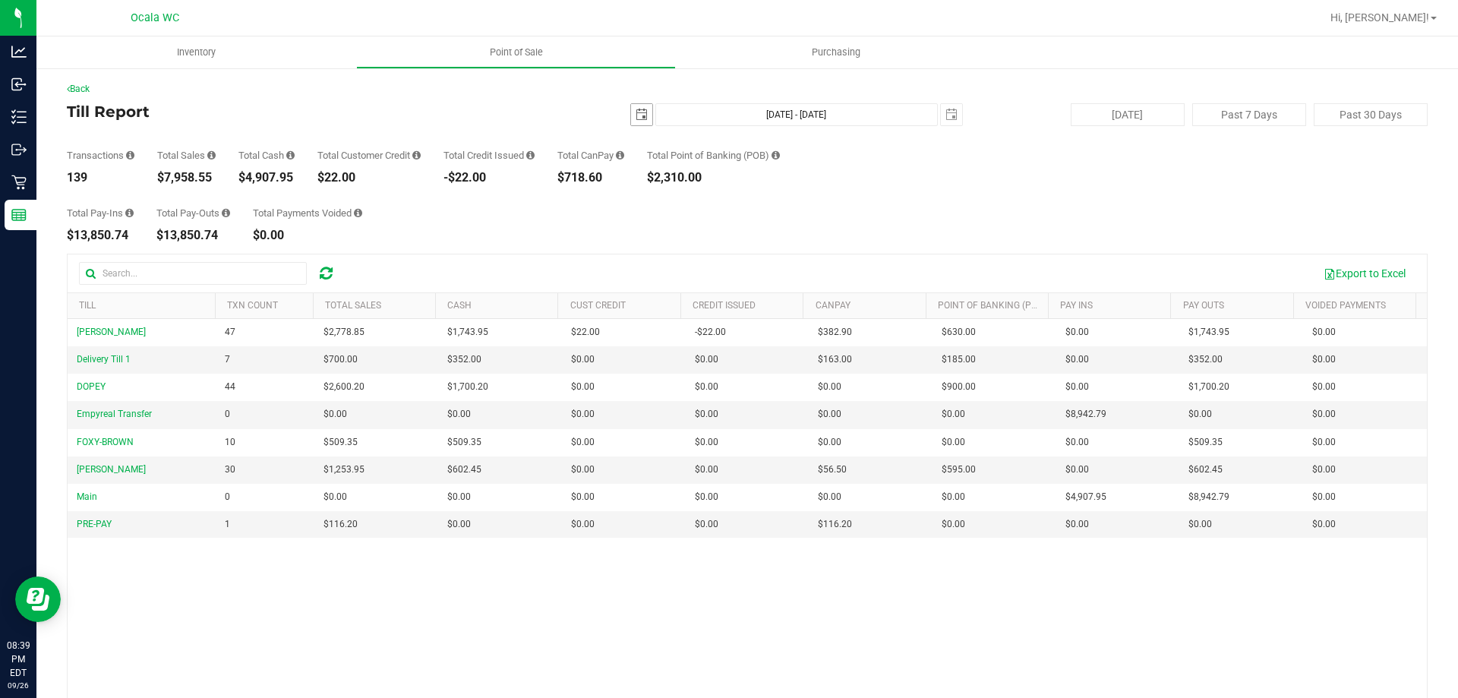
click at [636, 113] on span "select" at bounding box center [642, 115] width 12 height 12
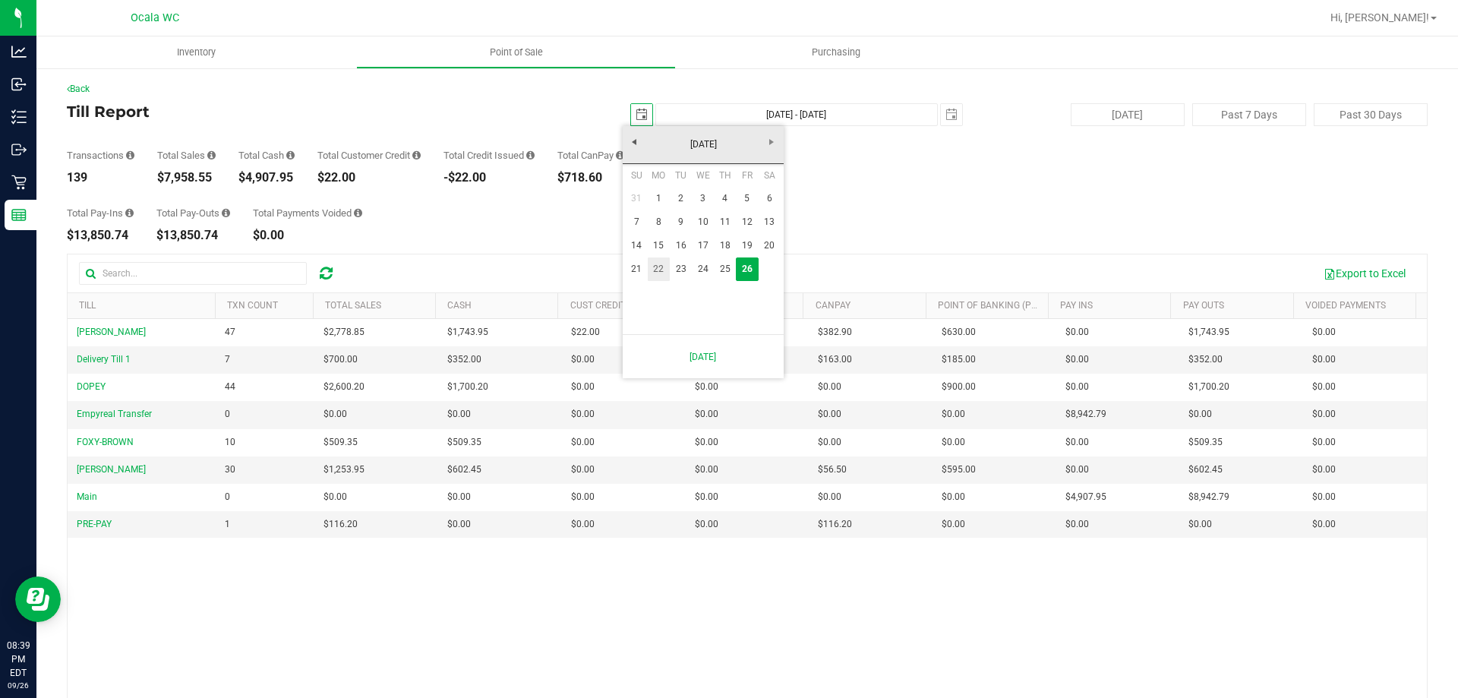
click at [658, 276] on link "22" at bounding box center [659, 269] width 22 height 24
type input "2025-09-22"
type input "Sep 22, 2025 - Sep 26, 2025"
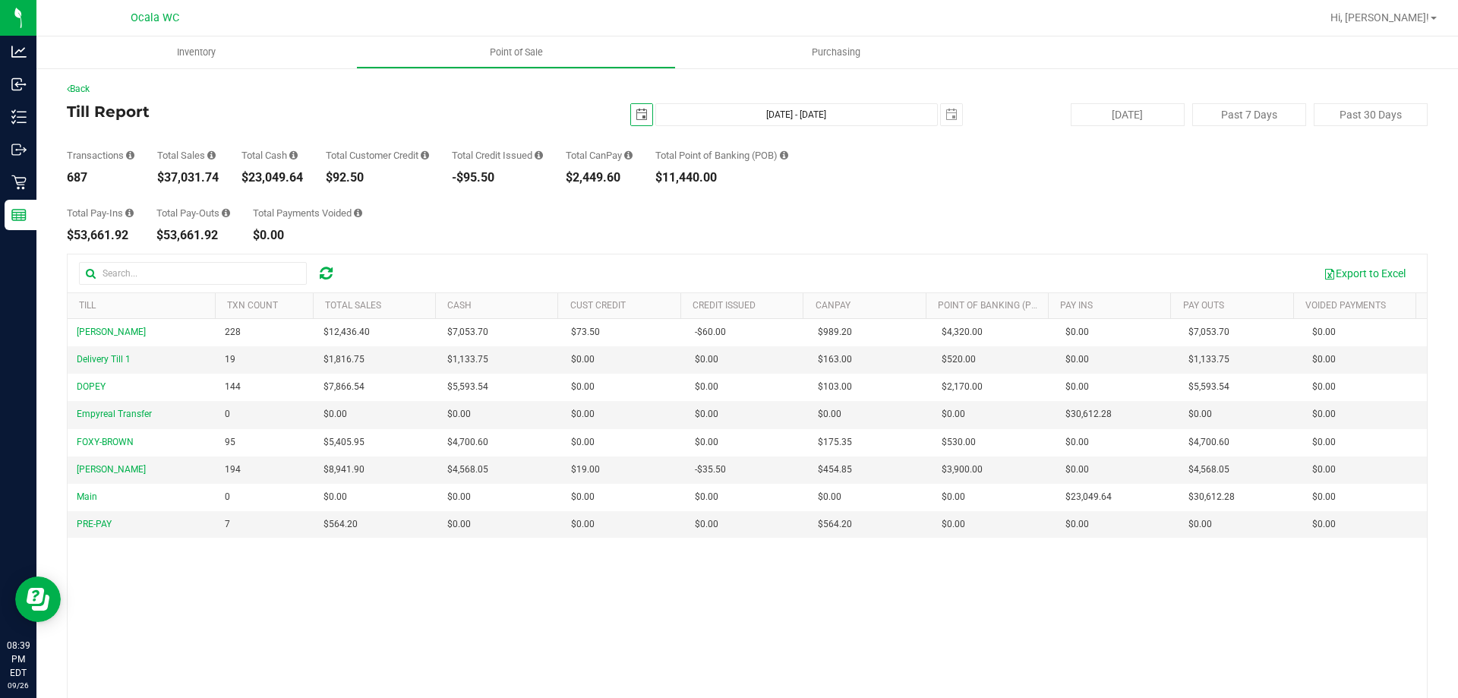
click at [636, 116] on span "select" at bounding box center [642, 115] width 12 height 12
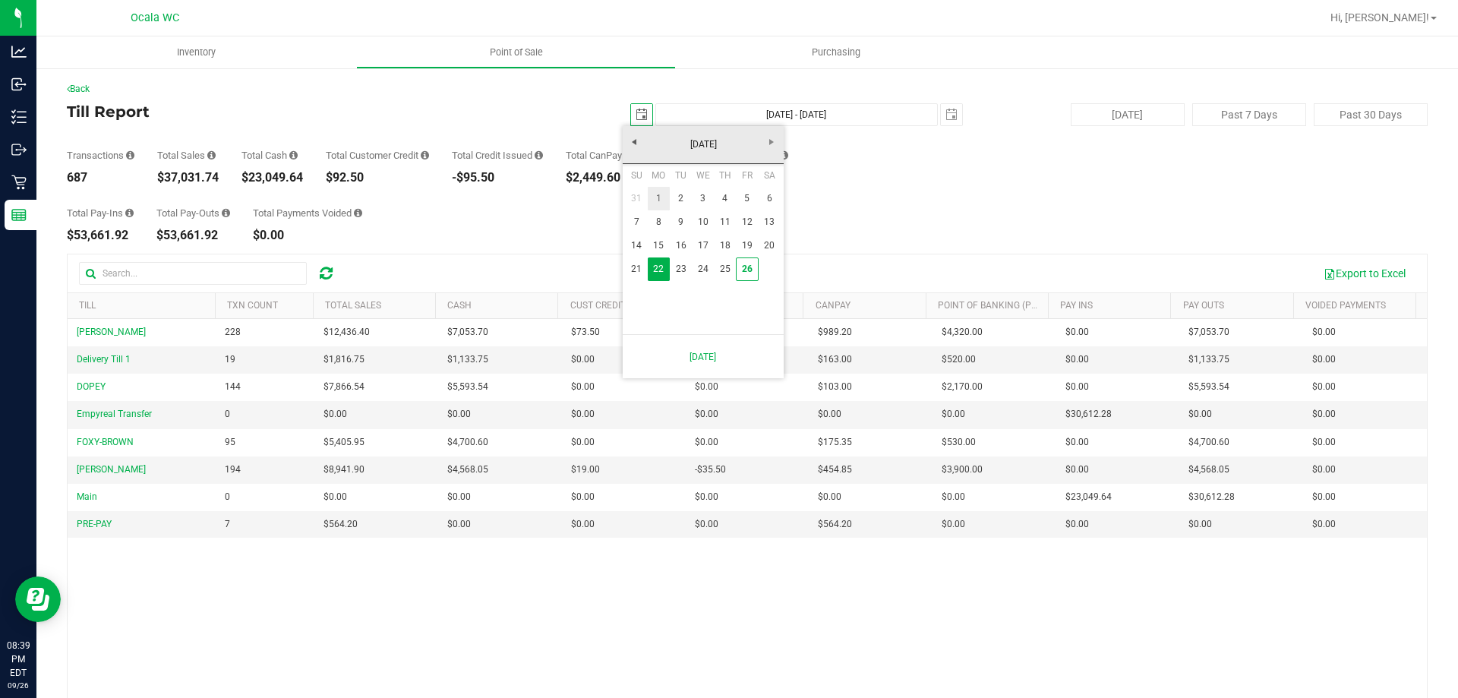
click at [658, 200] on link "1" at bounding box center [659, 199] width 22 height 24
type input "2025-09-01"
type input "Sep 1, 2025 - Sep 26, 2025"
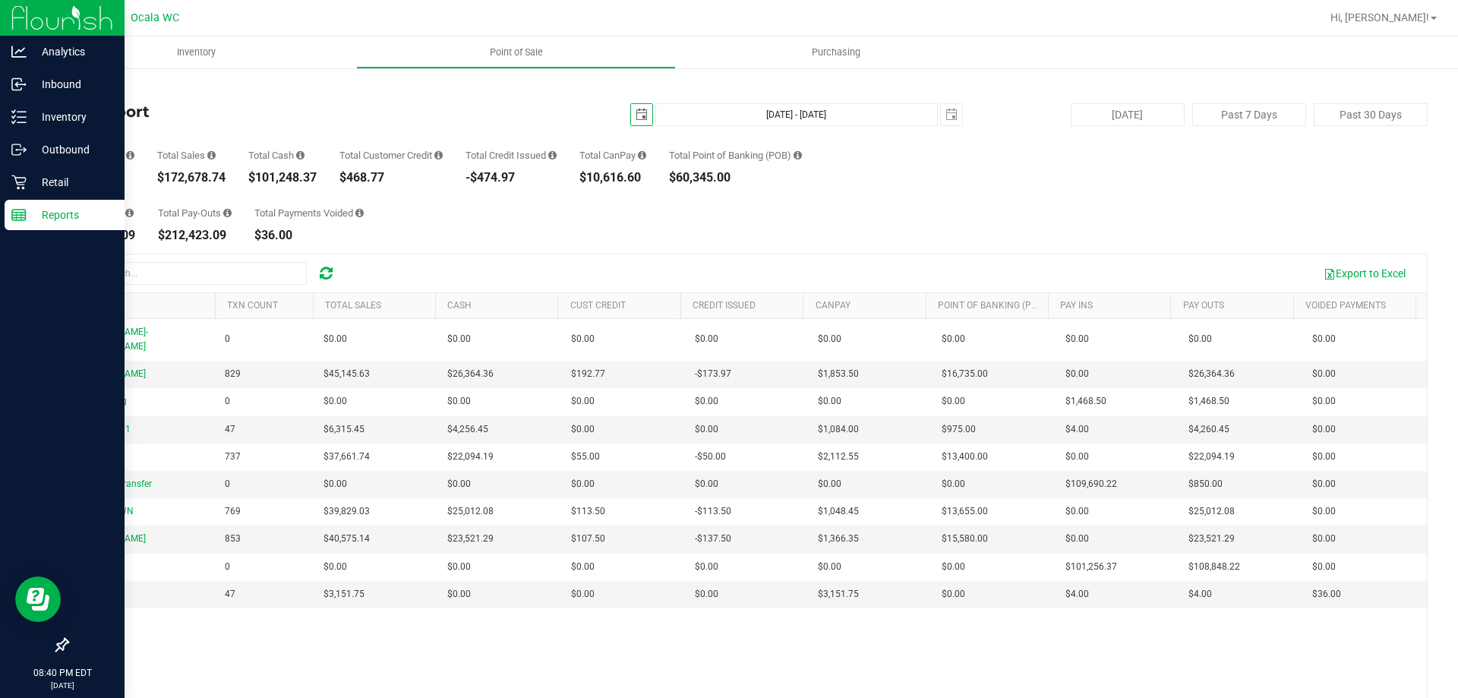
click at [55, 202] on div "Reports" at bounding box center [65, 215] width 120 height 30
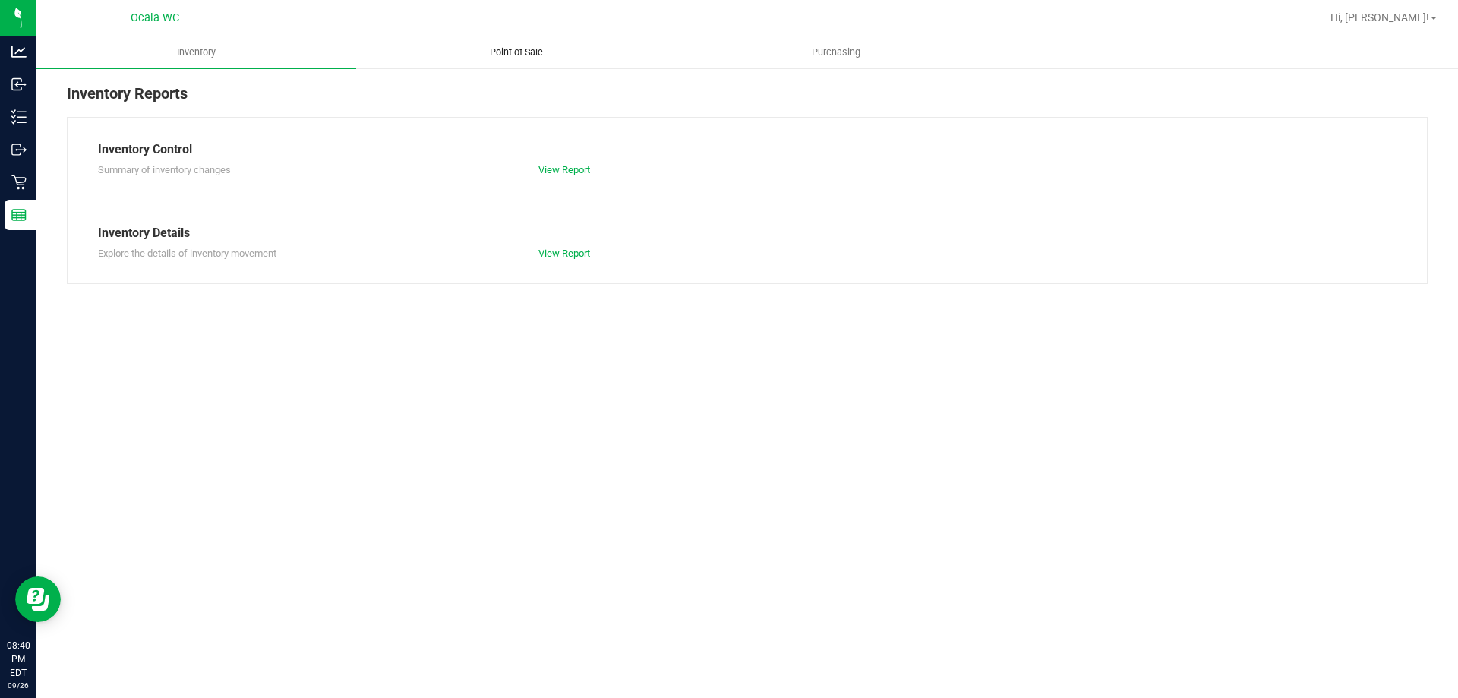
click at [511, 55] on span "Point of Sale" at bounding box center [516, 53] width 94 height 14
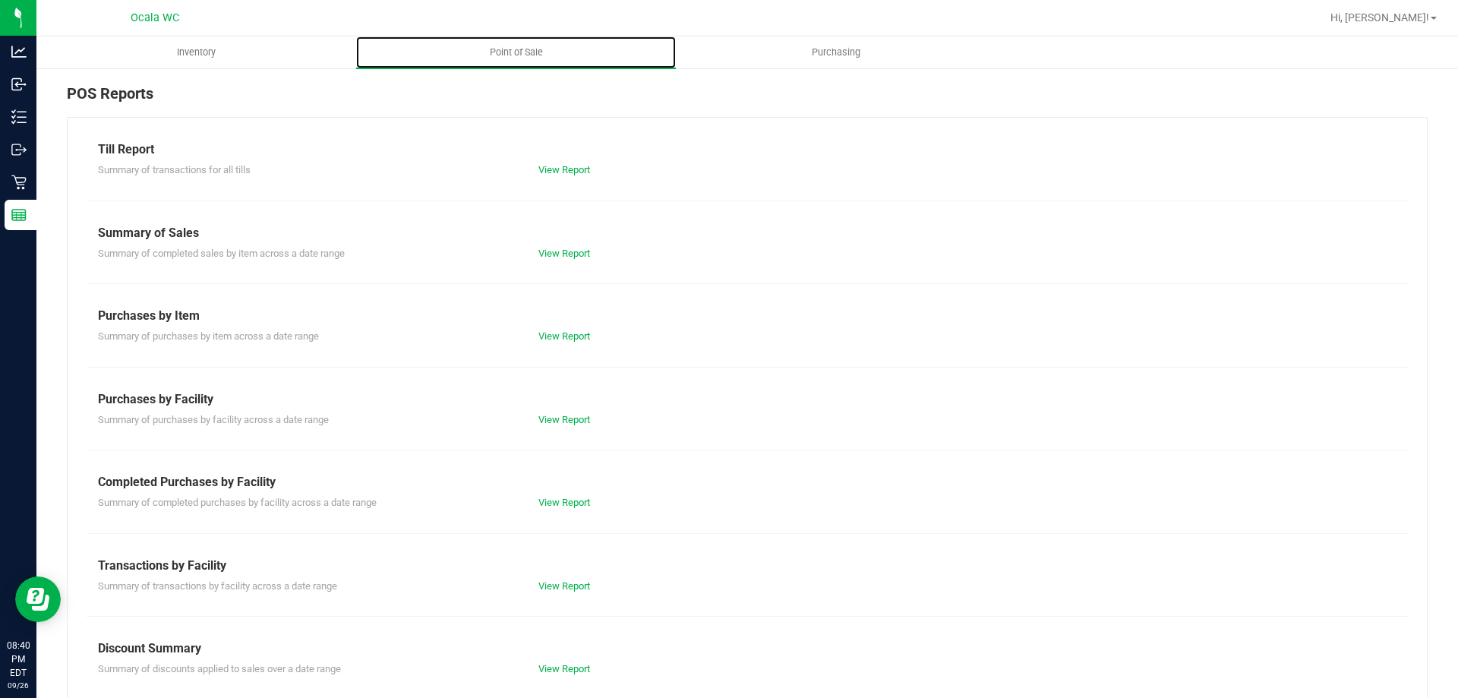
scroll to position [100, 0]
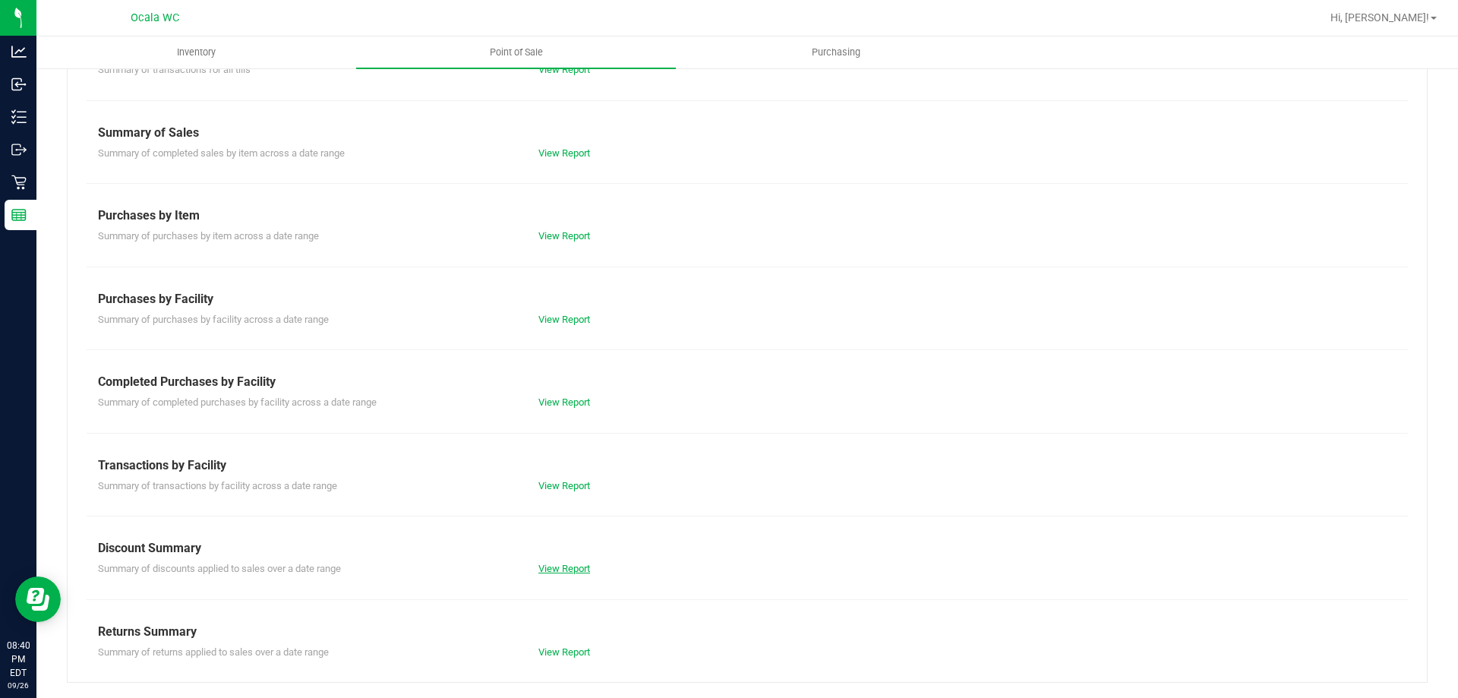
click at [562, 567] on link "View Report" at bounding box center [564, 568] width 52 height 11
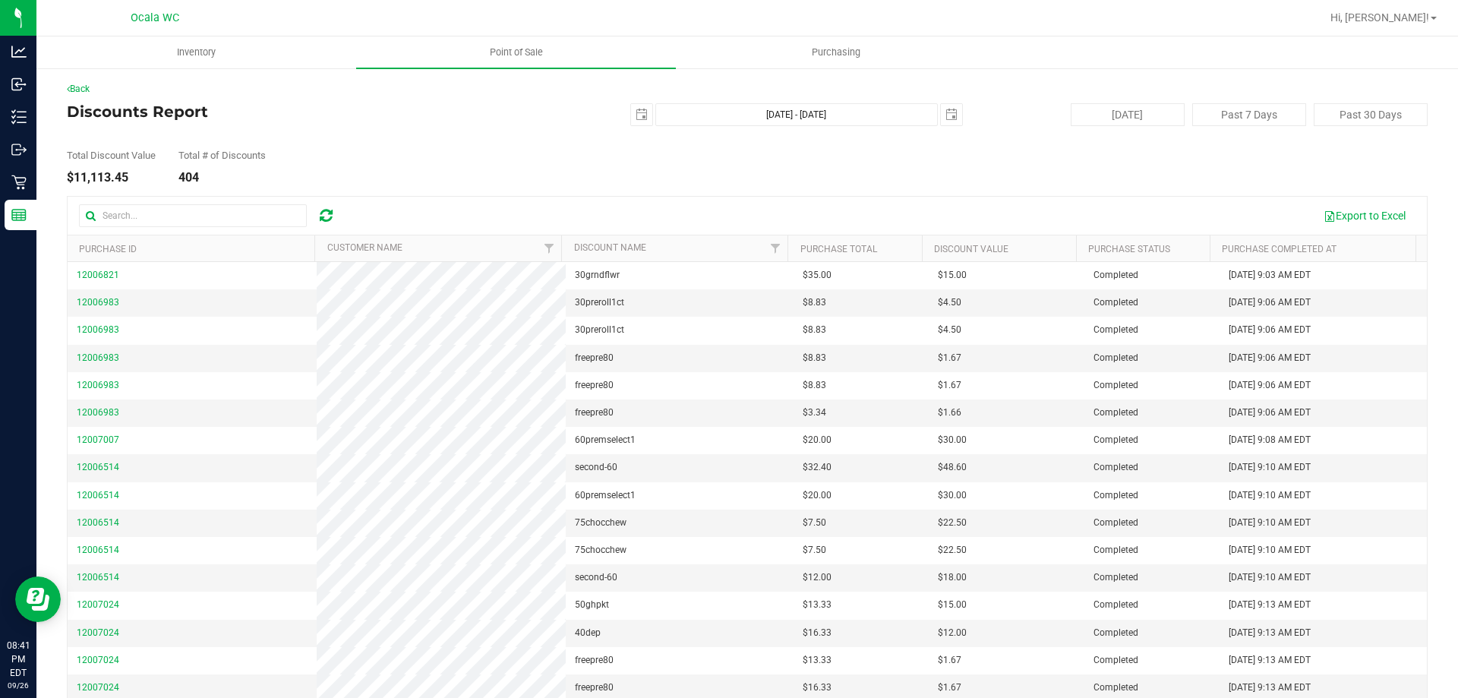
click at [1004, 156] on div "Total Discount Value $11,113.45 Total # of Discounts 404" at bounding box center [747, 155] width 1361 height 58
